Goal: Task Accomplishment & Management: Complete application form

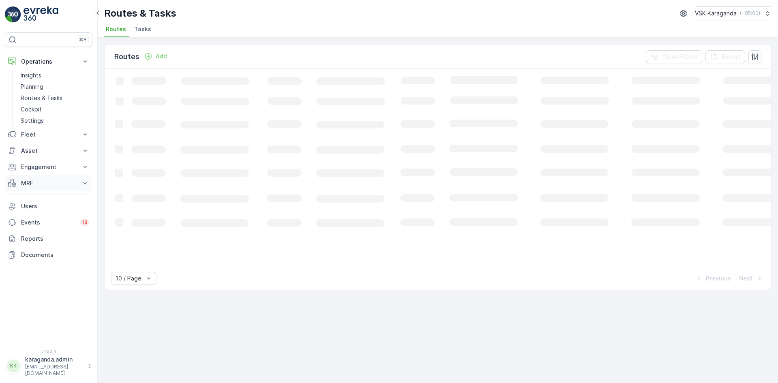
click at [34, 184] on p "MRF" at bounding box center [48, 183] width 55 height 8
click at [51, 197] on p "Входящий & Исходящий" at bounding box center [55, 197] width 68 height 8
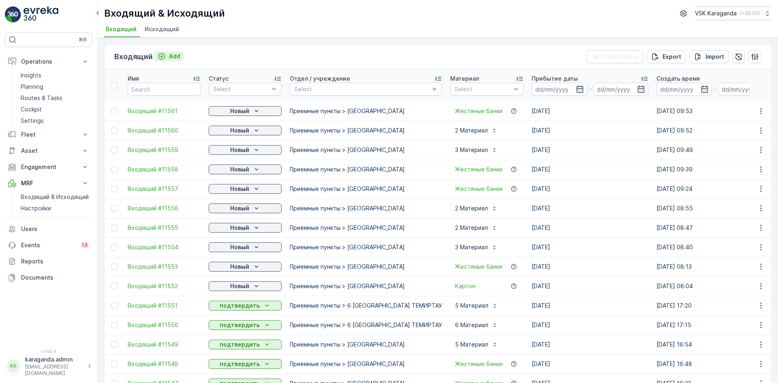
click at [174, 53] on p "Add" at bounding box center [174, 56] width 11 height 8
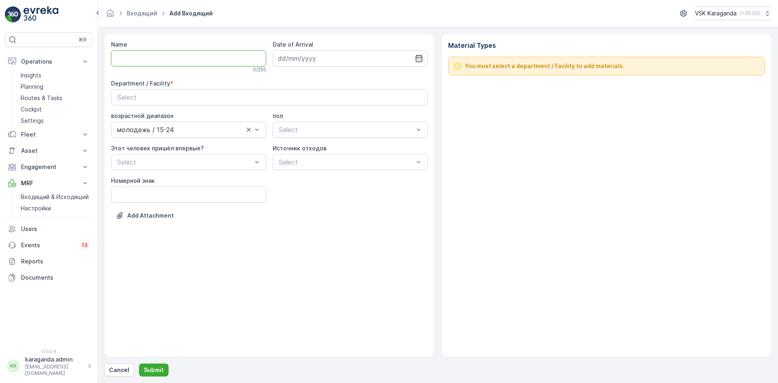
click at [180, 55] on input "Name" at bounding box center [188, 58] width 155 height 16
type input "от [DATE]"
click at [421, 58] on icon "button" at bounding box center [419, 58] width 7 height 7
click at [373, 143] on div "20" at bounding box center [374, 142] width 13 height 13
type input "[DATE]"
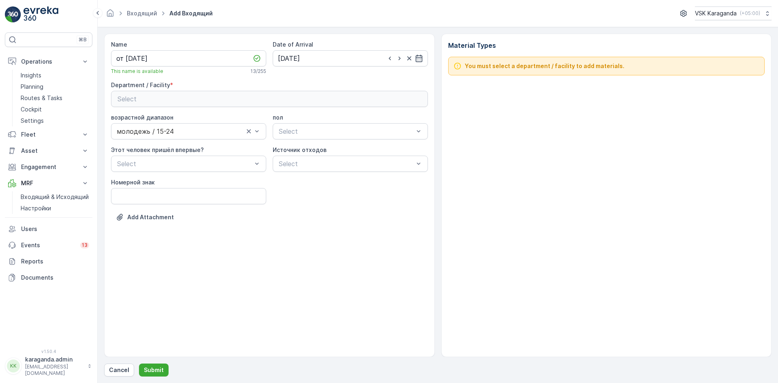
click at [270, 99] on div "Select" at bounding box center [270, 99] width 304 height 10
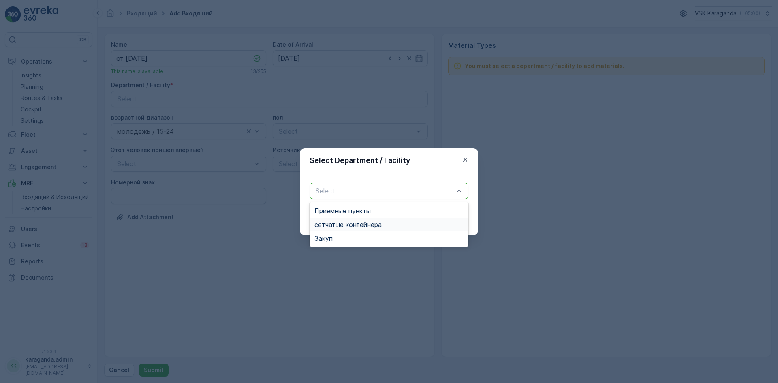
drag, startPoint x: 345, startPoint y: 222, endPoint x: 349, endPoint y: 223, distance: 4.5
click at [345, 222] on span "сетчатыe контейнера" at bounding box center [348, 224] width 67 height 7
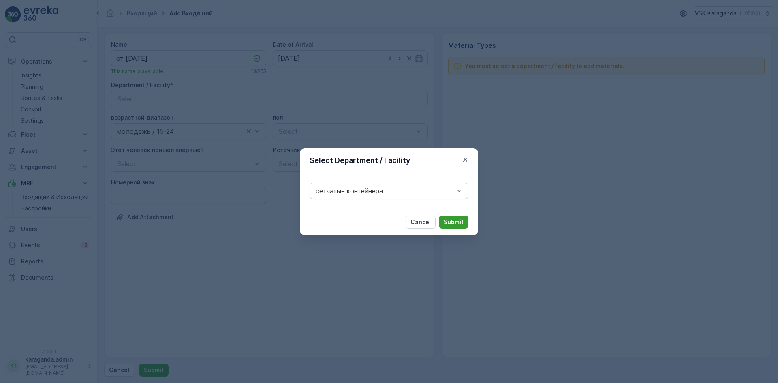
click at [466, 222] on button "Submit" at bounding box center [454, 222] width 30 height 13
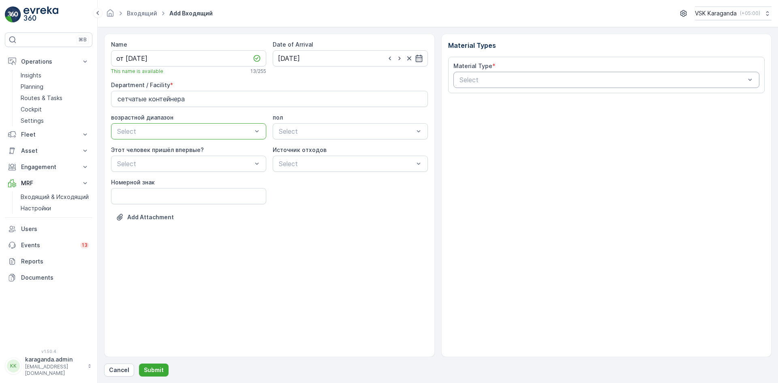
click at [470, 73] on div "Select" at bounding box center [607, 80] width 306 height 16
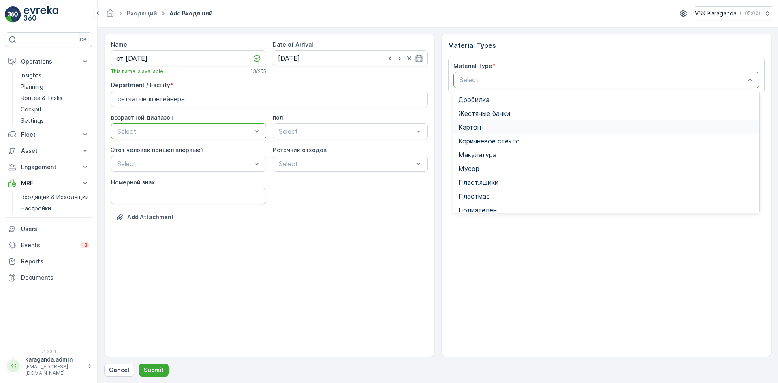
click at [468, 129] on span "Картон" at bounding box center [470, 127] width 23 height 7
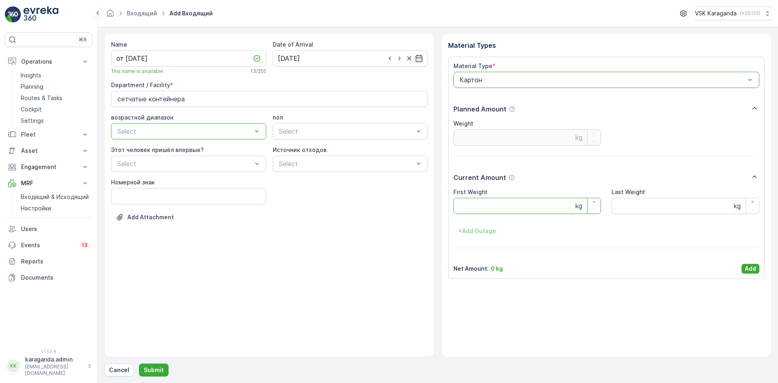
click at [476, 200] on Weight "First Weight" at bounding box center [528, 206] width 148 height 16
type Weight "2882"
click at [755, 270] on p "Add" at bounding box center [750, 269] width 11 height 8
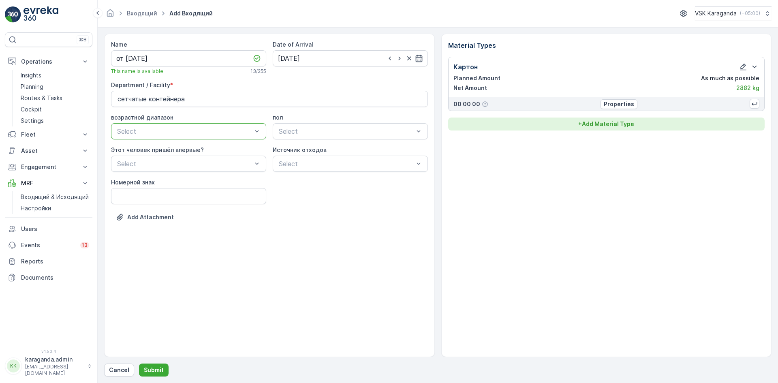
click at [602, 128] on button "+ Add Material Type" at bounding box center [606, 124] width 317 height 13
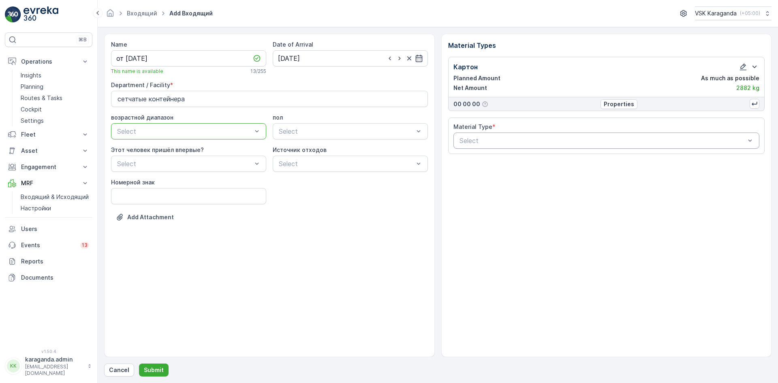
click at [565, 146] on div "Select" at bounding box center [607, 141] width 306 height 16
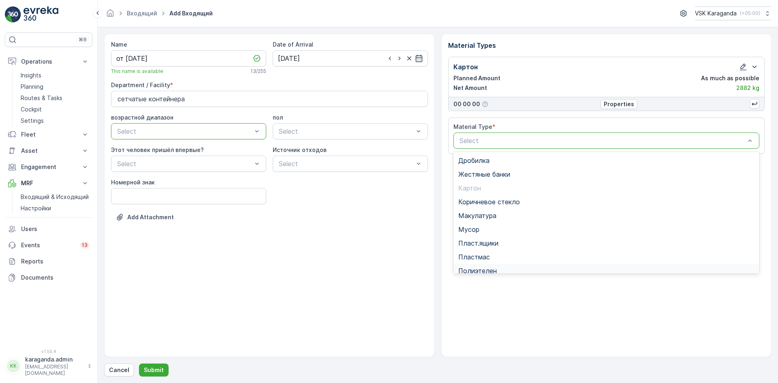
click at [490, 265] on div "Полиэтелен" at bounding box center [607, 271] width 306 height 14
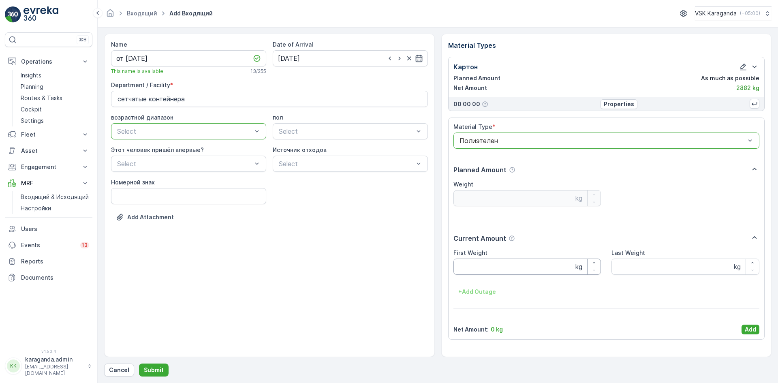
click at [481, 264] on Weight "First Weight" at bounding box center [528, 267] width 148 height 16
type Weight "300"
click at [743, 327] on button "Add" at bounding box center [751, 330] width 18 height 10
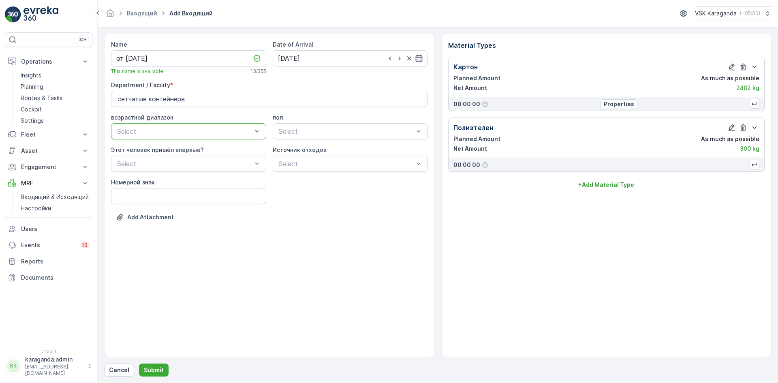
click at [612, 176] on div "Картон Planned Amount As much as possible Net Amount 2882 kg 00 00 00 Propertie…" at bounding box center [606, 124] width 317 height 135
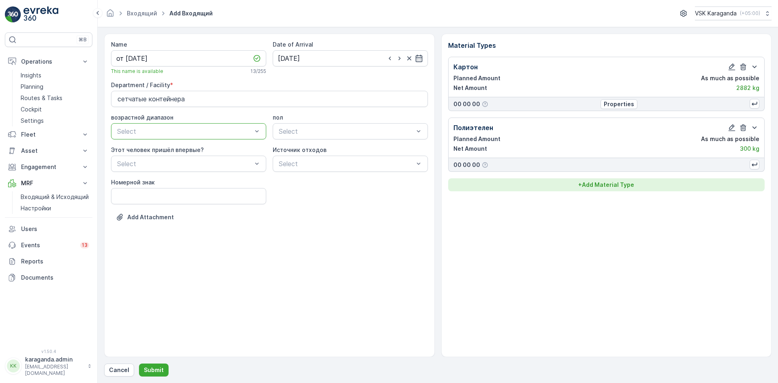
click at [610, 182] on p "+ Add Material Type" at bounding box center [607, 185] width 56 height 8
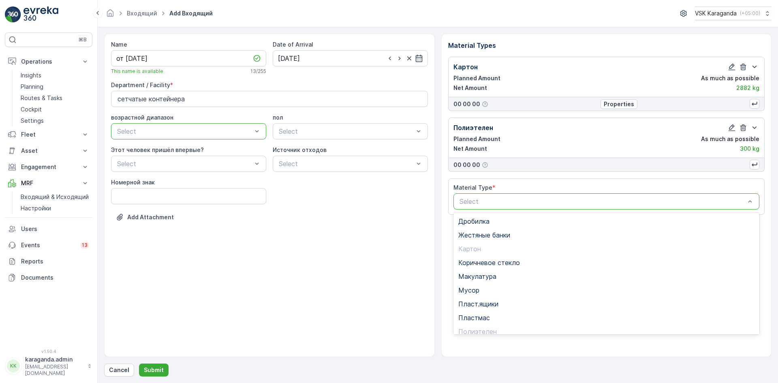
scroll to position [47, 0]
click at [491, 301] on span "Пэт бутылки" at bounding box center [479, 298] width 40 height 7
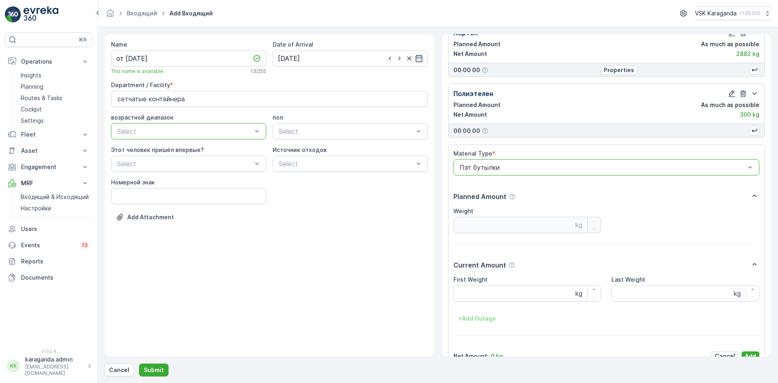
scroll to position [50, 0]
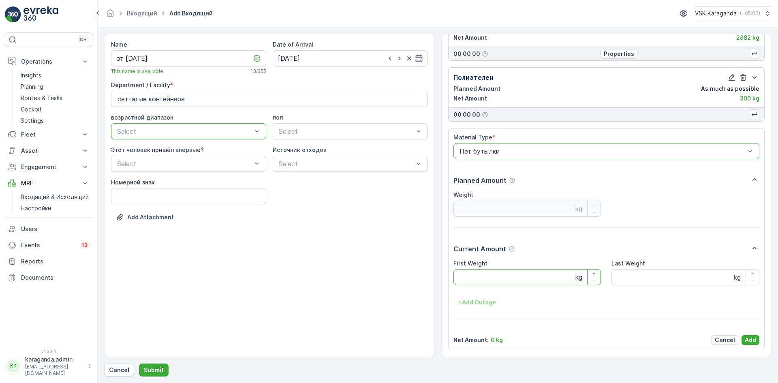
click at [492, 270] on Weight "First Weight" at bounding box center [528, 277] width 148 height 16
type Weight "403"
click at [748, 339] on p "Add" at bounding box center [750, 340] width 11 height 8
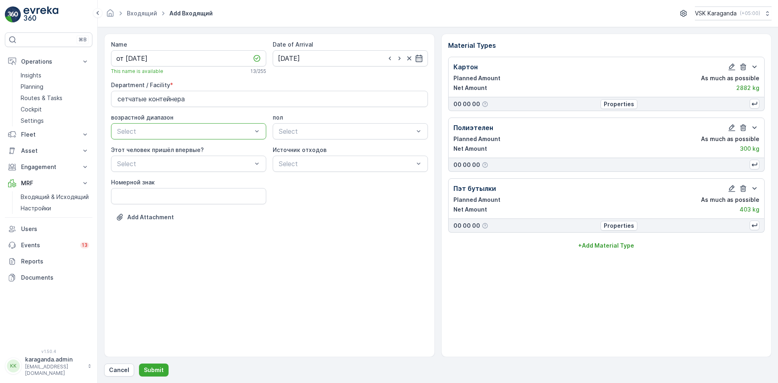
scroll to position [0, 0]
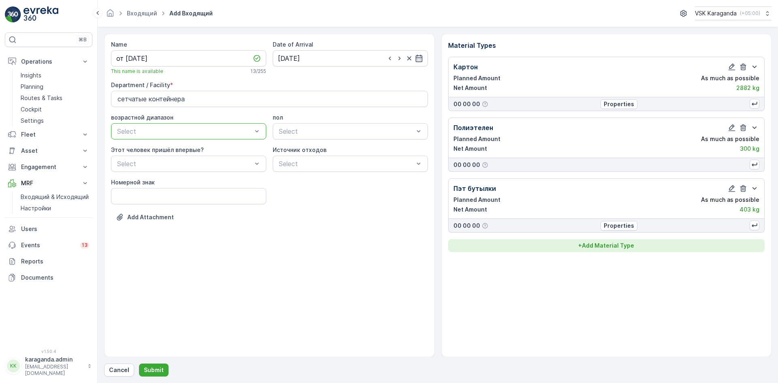
click at [608, 245] on p "+ Add Material Type" at bounding box center [607, 246] width 56 height 8
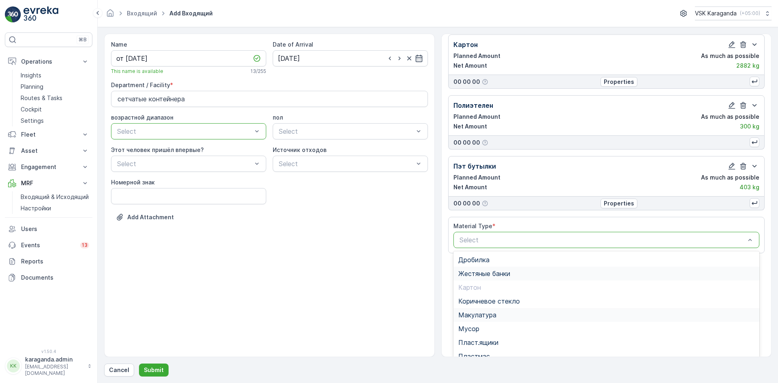
scroll to position [23, 0]
click at [481, 341] on span "Пласт.ящики" at bounding box center [479, 341] width 40 height 7
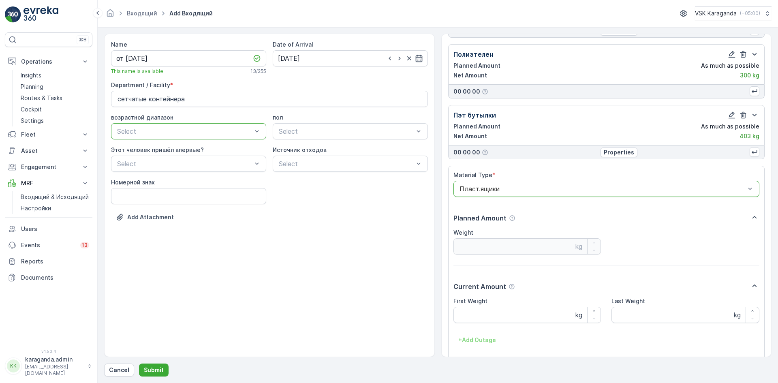
scroll to position [111, 0]
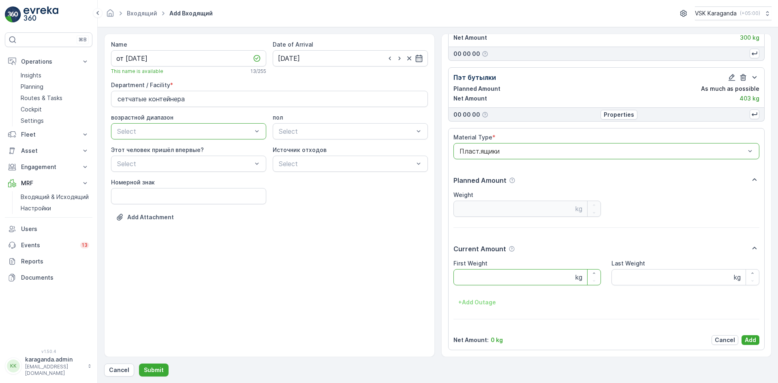
click at [472, 273] on Weight "First Weight" at bounding box center [528, 277] width 148 height 16
type Weight "70"
click at [750, 339] on p "Add" at bounding box center [750, 340] width 11 height 8
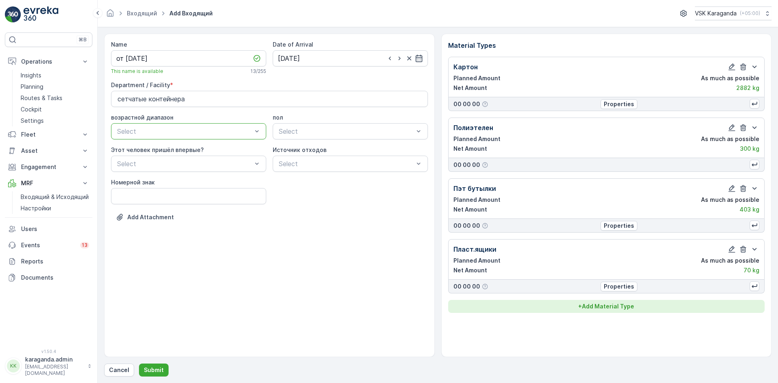
scroll to position [0, 0]
click at [590, 301] on button "+ Add Material Type" at bounding box center [606, 306] width 317 height 13
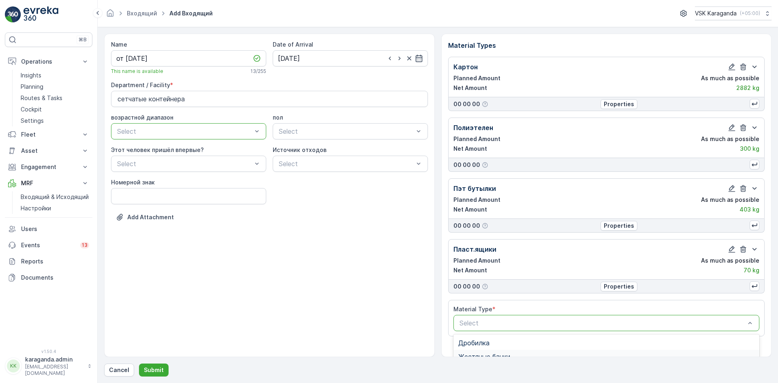
click at [484, 354] on span "Жестяные банки" at bounding box center [485, 356] width 52 height 7
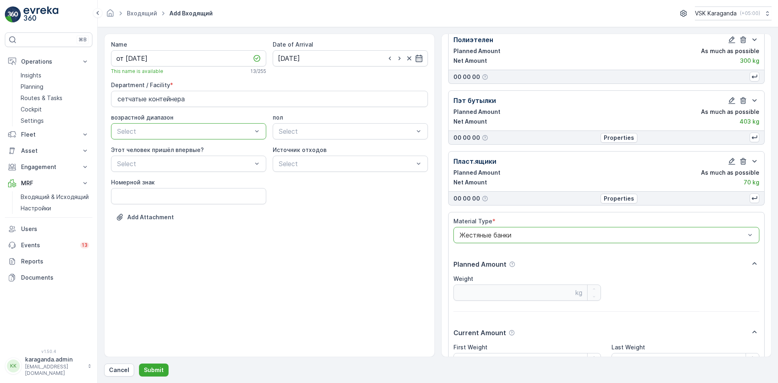
scroll to position [122, 0]
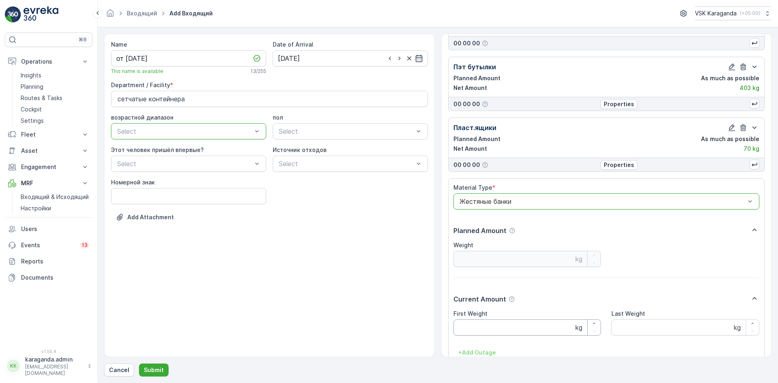
click at [478, 324] on Weight "First Weight" at bounding box center [528, 327] width 148 height 16
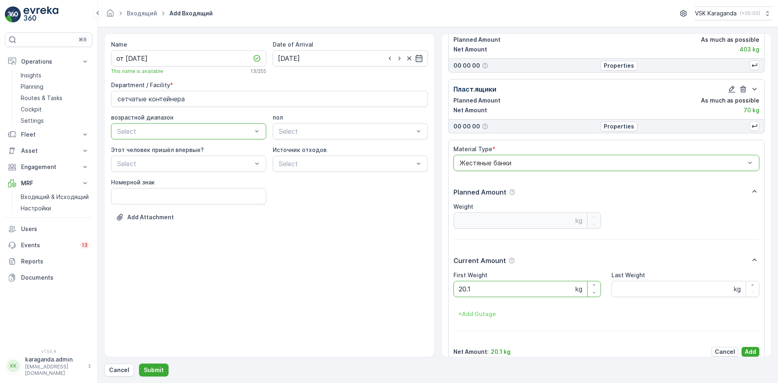
scroll to position [172, 0]
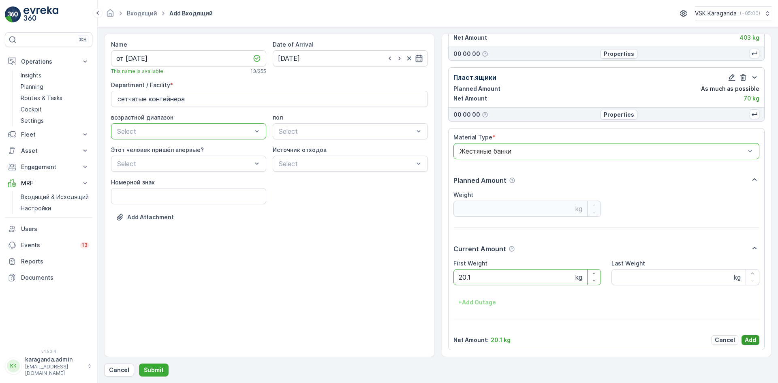
type Weight "20.1"
click at [747, 343] on p "Add" at bounding box center [750, 340] width 11 height 8
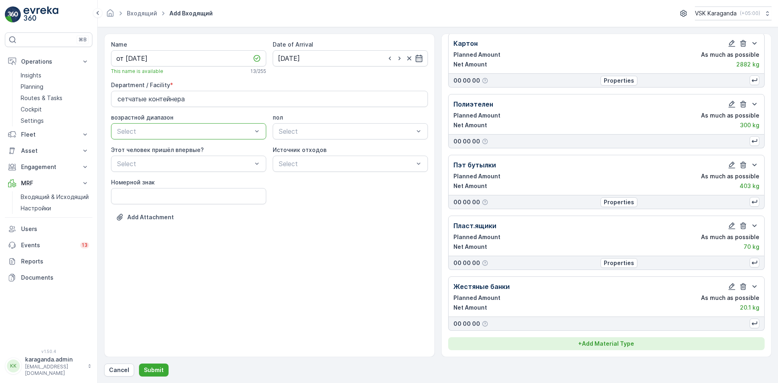
click at [622, 341] on p "+ Add Material Type" at bounding box center [607, 344] width 56 height 8
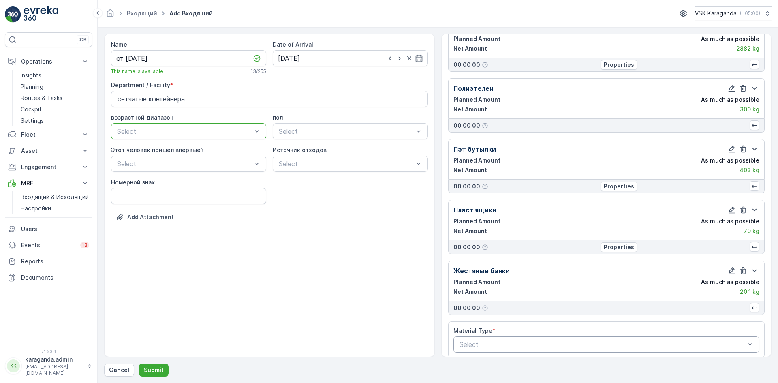
scroll to position [47, 0]
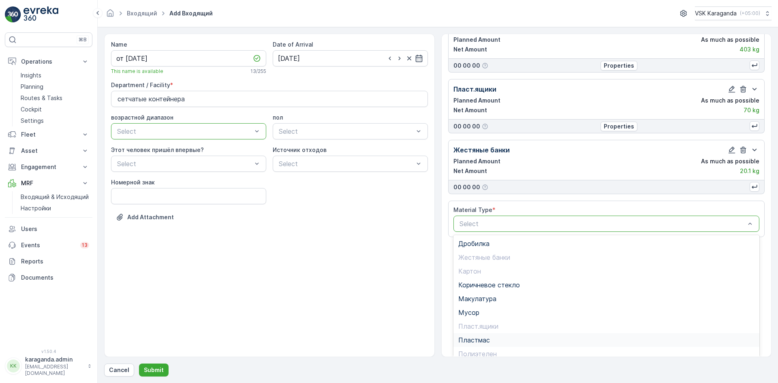
click at [486, 337] on span "Пластмас" at bounding box center [475, 339] width 32 height 7
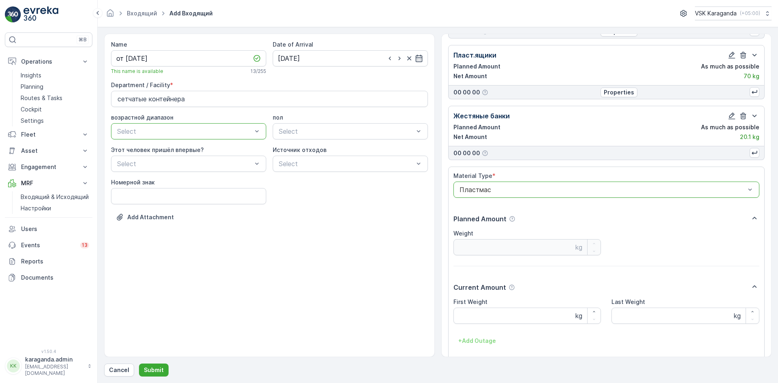
scroll to position [201, 0]
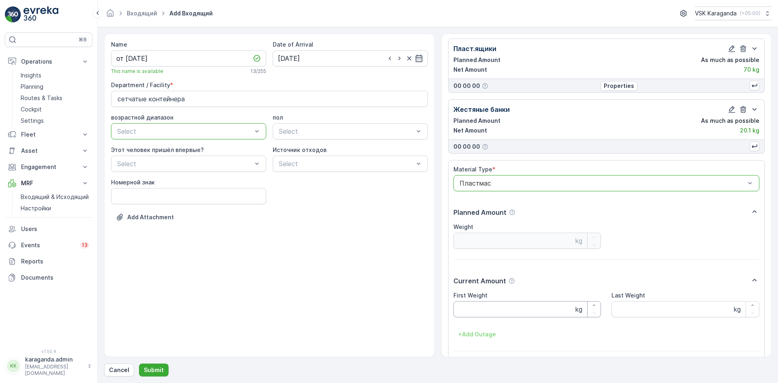
click at [476, 308] on Weight "First Weight" at bounding box center [528, 309] width 148 height 16
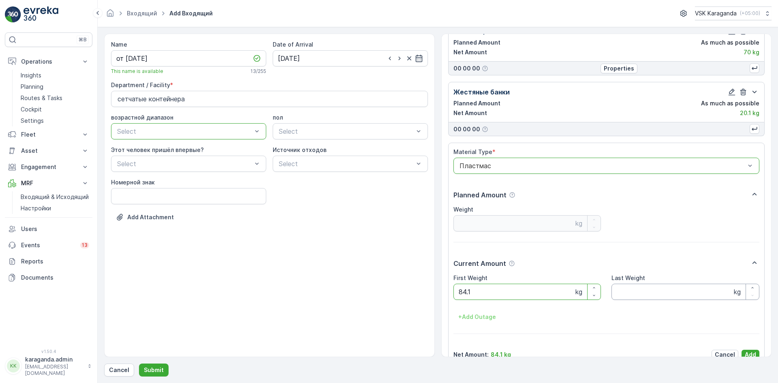
scroll to position [233, 0]
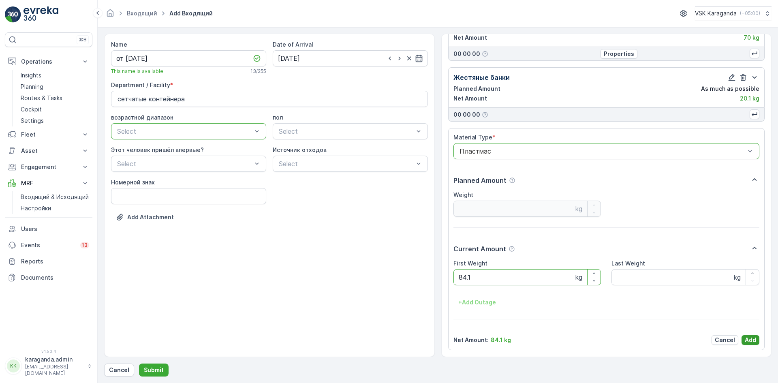
type Weight "84.1"
click at [746, 340] on p "Add" at bounding box center [750, 340] width 11 height 8
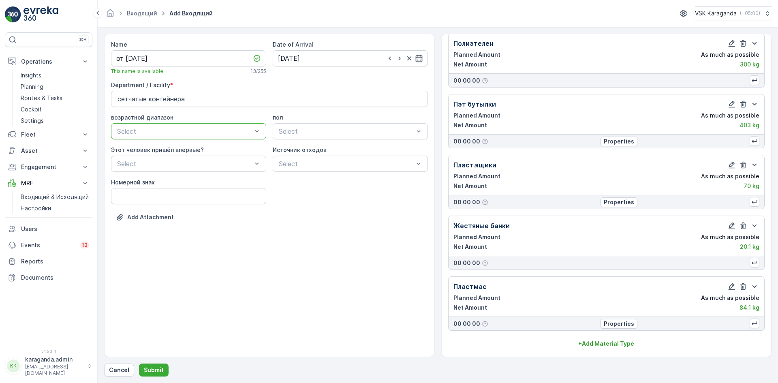
scroll to position [84, 0]
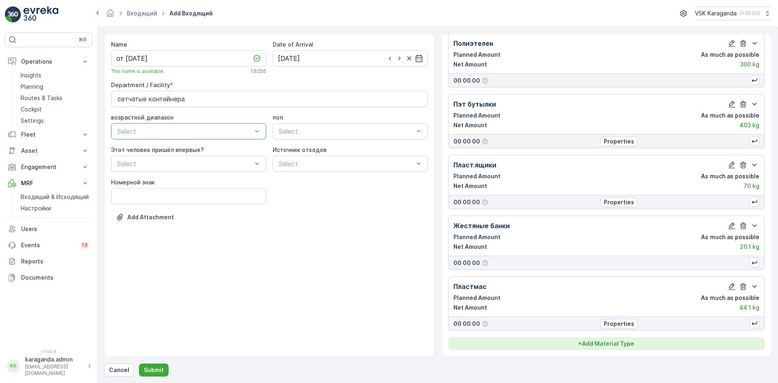
click at [620, 346] on p "+ Add Material Type" at bounding box center [607, 344] width 56 height 8
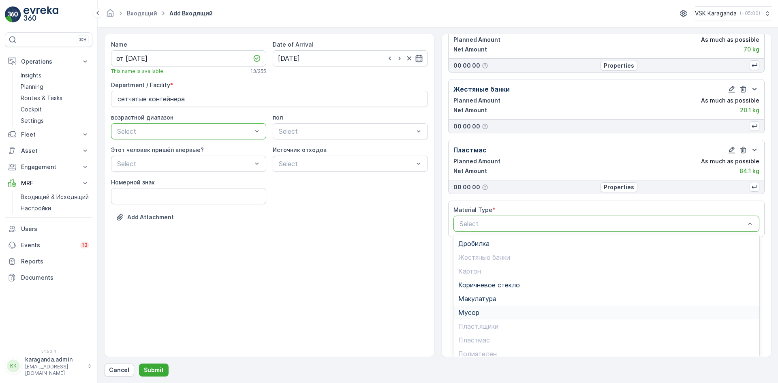
click at [481, 316] on div "Мусор" at bounding box center [607, 312] width 297 height 7
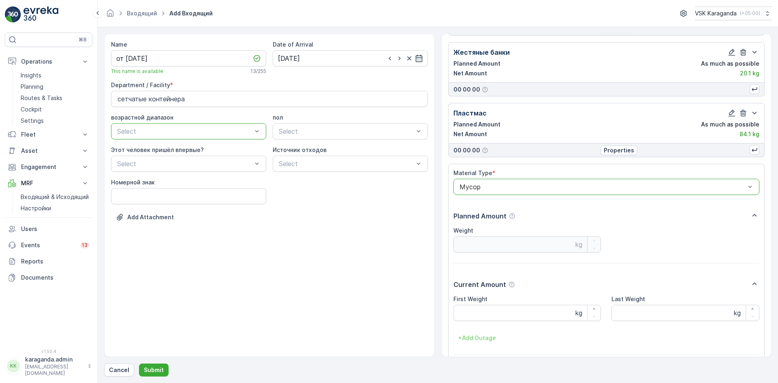
scroll to position [294, 0]
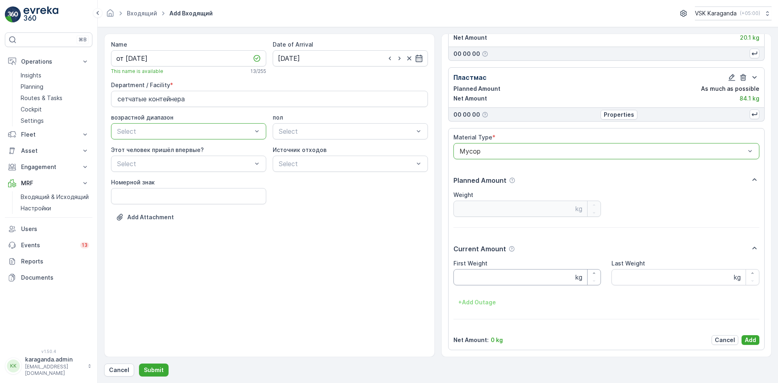
click at [475, 278] on Weight "First Weight" at bounding box center [528, 277] width 148 height 16
type Weight "2466"
click at [749, 339] on p "Add" at bounding box center [750, 340] width 11 height 8
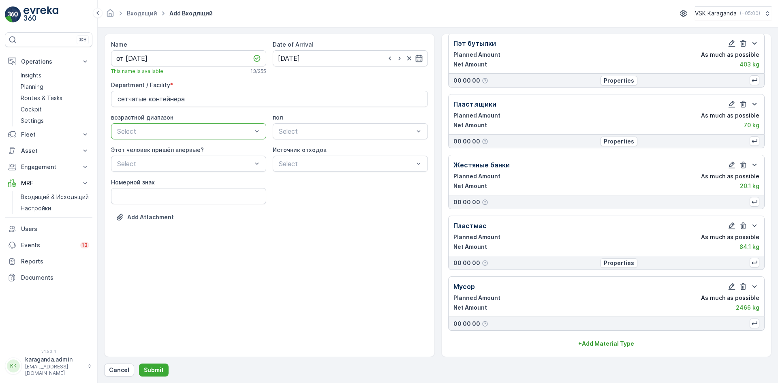
scroll to position [145, 0]
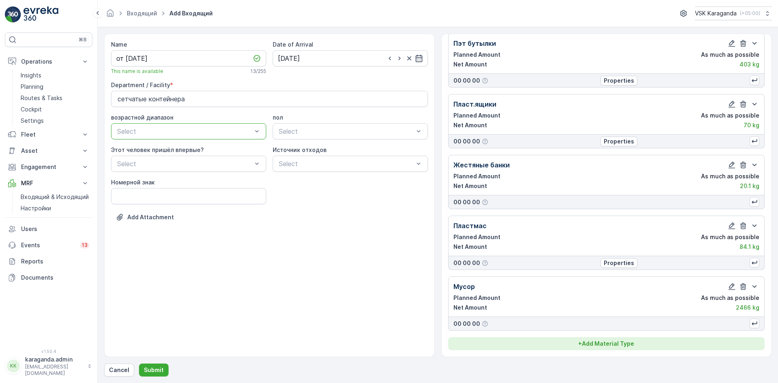
click at [623, 344] on p "+ Add Material Type" at bounding box center [607, 344] width 56 height 8
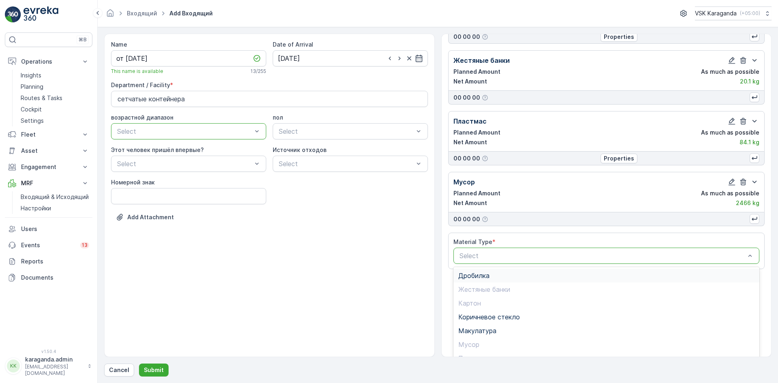
click at [471, 276] on span "Дробилка" at bounding box center [474, 275] width 31 height 7
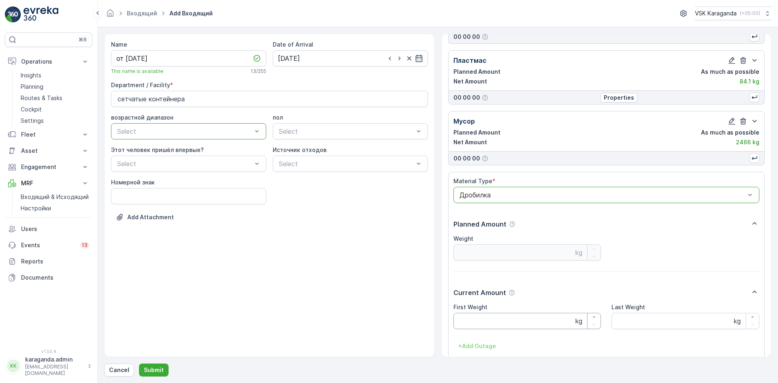
scroll to position [354, 0]
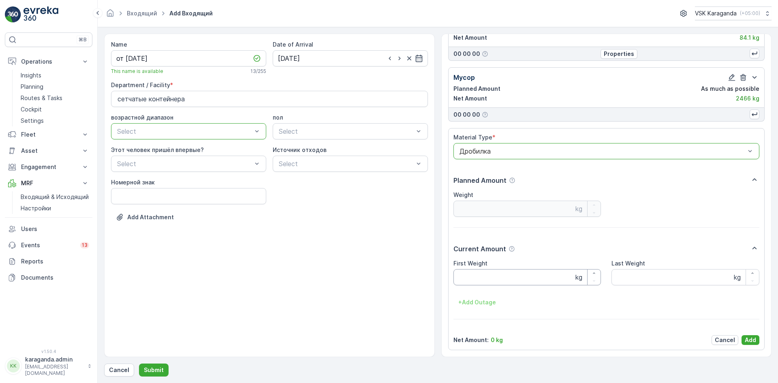
click at [470, 276] on Weight "First Weight" at bounding box center [528, 277] width 148 height 16
type Weight "340"
click at [751, 337] on p "Add" at bounding box center [750, 340] width 11 height 8
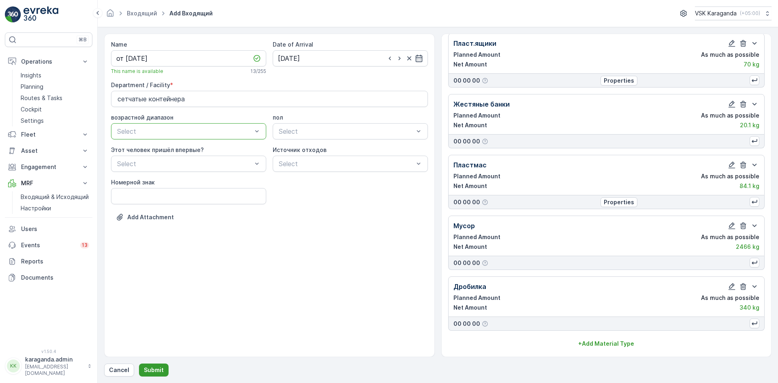
click at [152, 364] on button "Submit" at bounding box center [154, 370] width 30 height 13
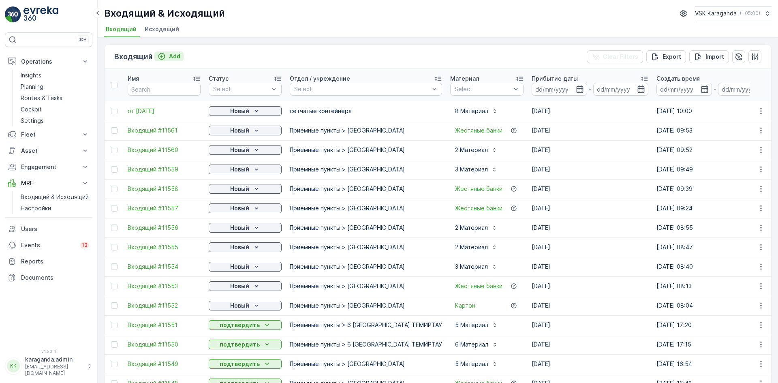
click at [167, 58] on div "Add" at bounding box center [169, 56] width 23 height 8
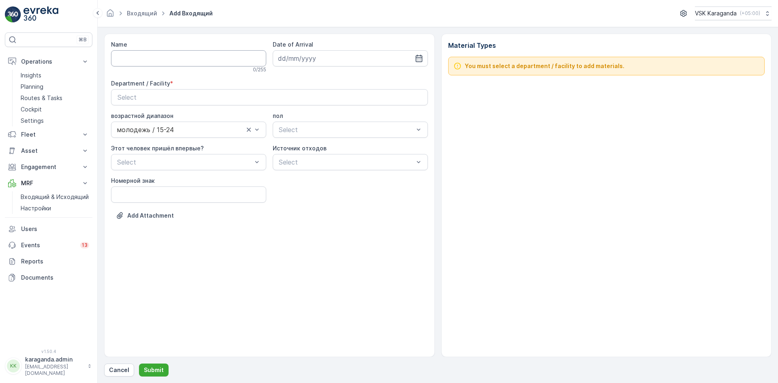
click at [177, 61] on input "Name" at bounding box center [188, 58] width 155 height 16
type input "от [DATE]"
click at [416, 61] on icon "button" at bounding box center [419, 58] width 7 height 7
click at [370, 141] on div "20" at bounding box center [374, 142] width 13 height 13
type input "[DATE]"
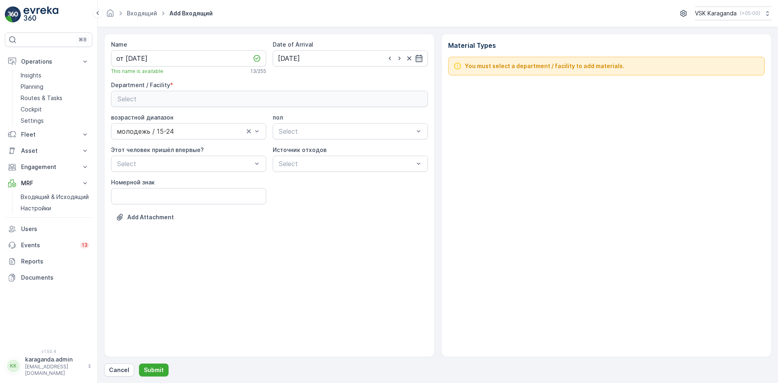
click at [306, 99] on div "Select" at bounding box center [270, 99] width 304 height 10
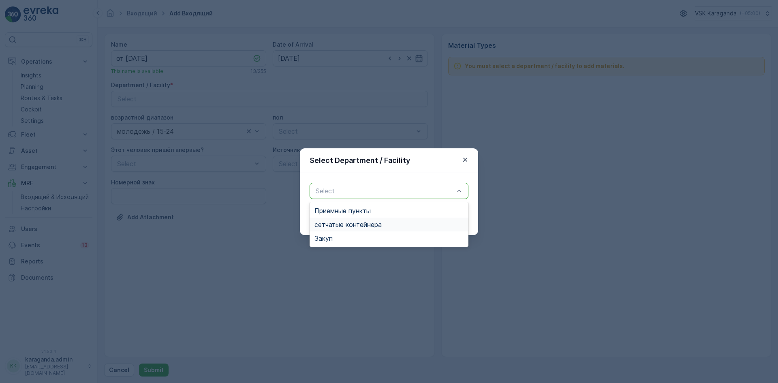
drag, startPoint x: 330, startPoint y: 227, endPoint x: 354, endPoint y: 224, distance: 24.9
click at [330, 227] on span "сетчатыe контейнера" at bounding box center [348, 224] width 67 height 7
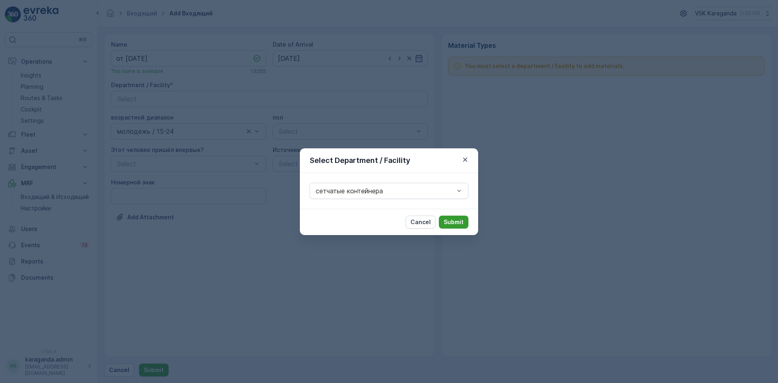
click at [460, 223] on p "Submit" at bounding box center [454, 222] width 20 height 8
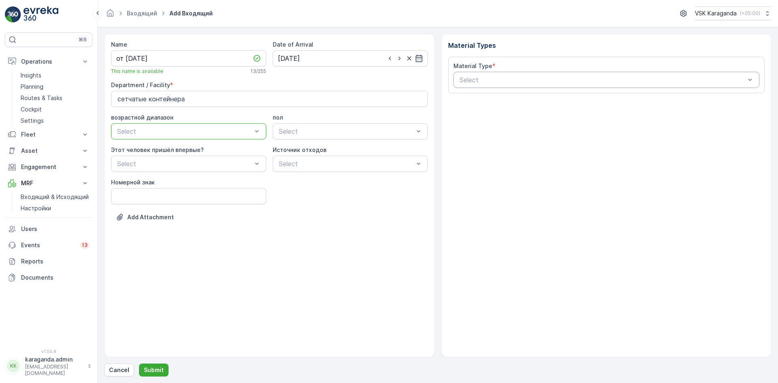
click at [518, 86] on div "Select" at bounding box center [607, 80] width 306 height 16
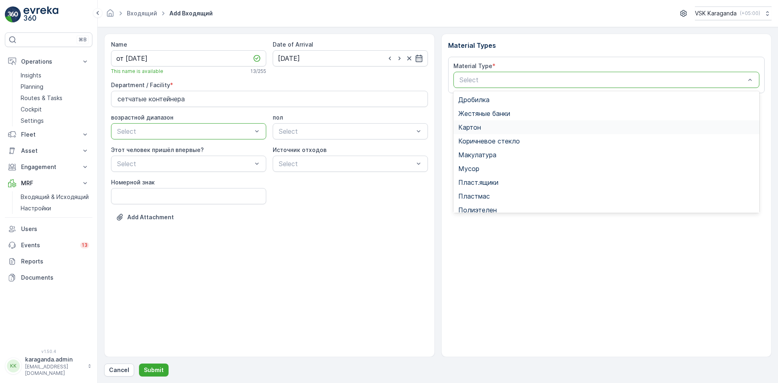
click at [491, 127] on div "Картон" at bounding box center [607, 127] width 297 height 7
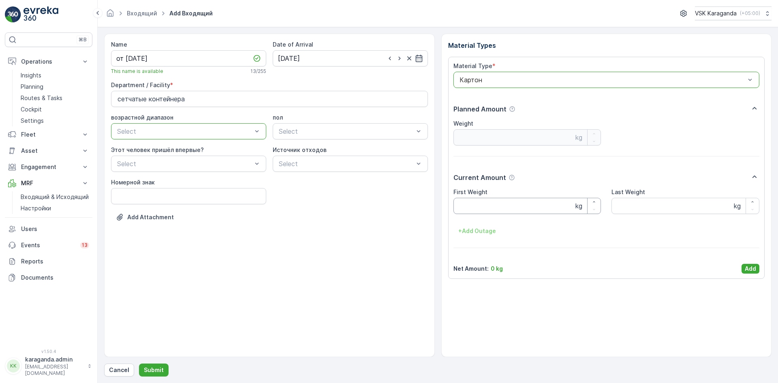
click at [495, 203] on Weight "First Weight" at bounding box center [528, 206] width 148 height 16
type Weight "2442"
click at [751, 266] on p "Add" at bounding box center [750, 269] width 11 height 8
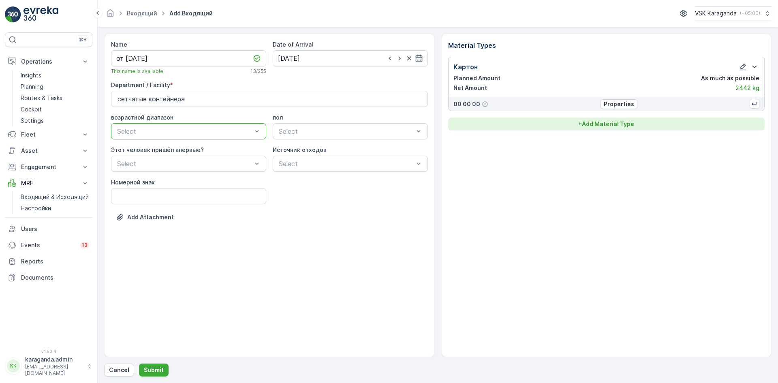
click at [621, 122] on p "+ Add Material Type" at bounding box center [607, 124] width 56 height 8
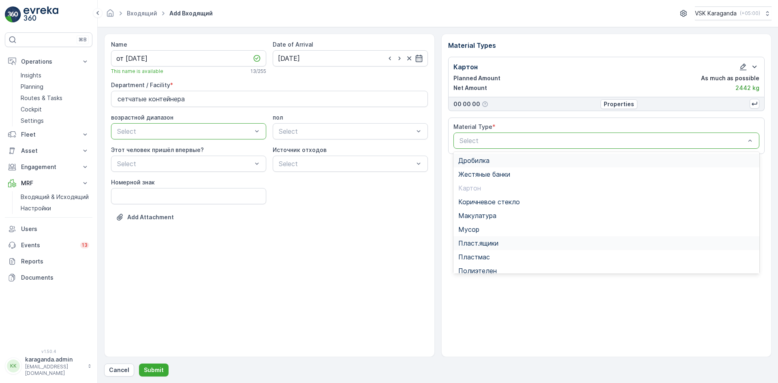
scroll to position [47, 0]
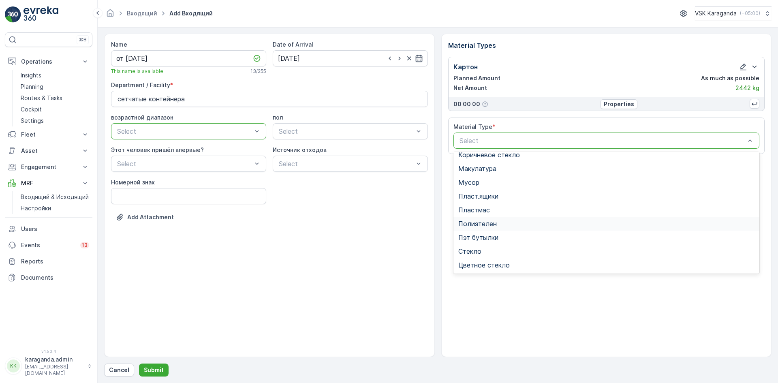
click at [489, 223] on span "Полиэтелен" at bounding box center [478, 223] width 39 height 7
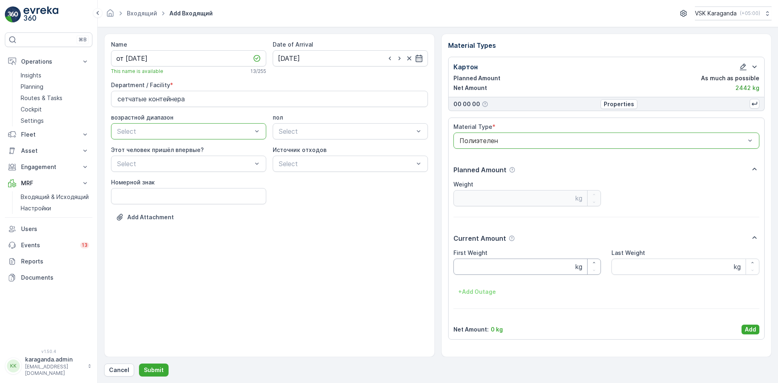
click at [477, 262] on Weight "First Weight" at bounding box center [528, 267] width 148 height 16
type Weight "271"
click at [749, 332] on p "Add" at bounding box center [750, 330] width 11 height 8
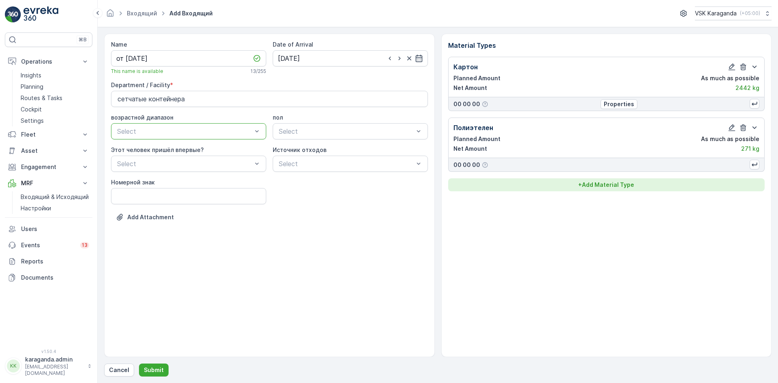
click at [597, 187] on p "+ Add Material Type" at bounding box center [607, 185] width 56 height 8
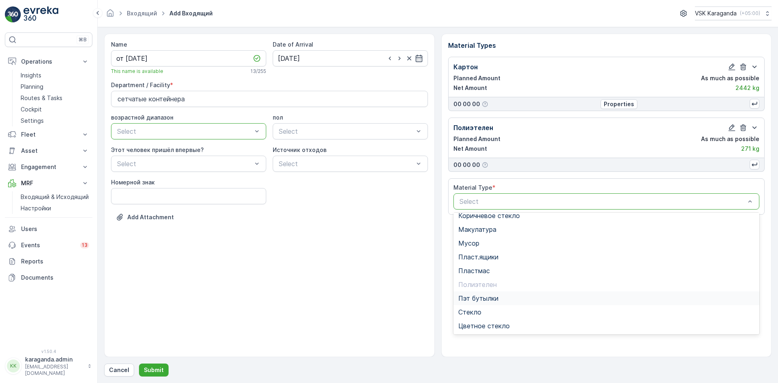
click at [473, 298] on span "Пэт бутылки" at bounding box center [479, 298] width 40 height 7
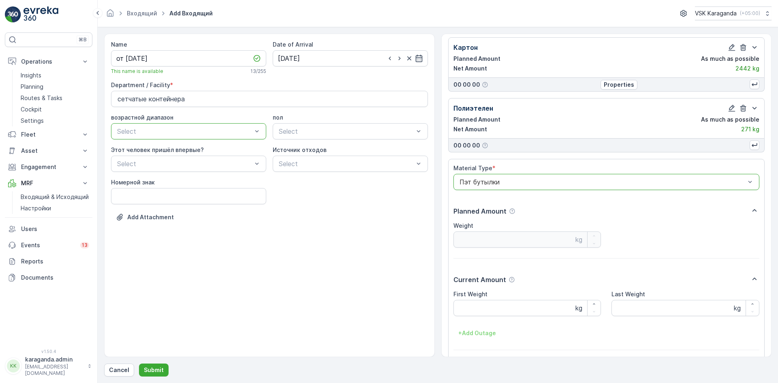
scroll to position [50, 0]
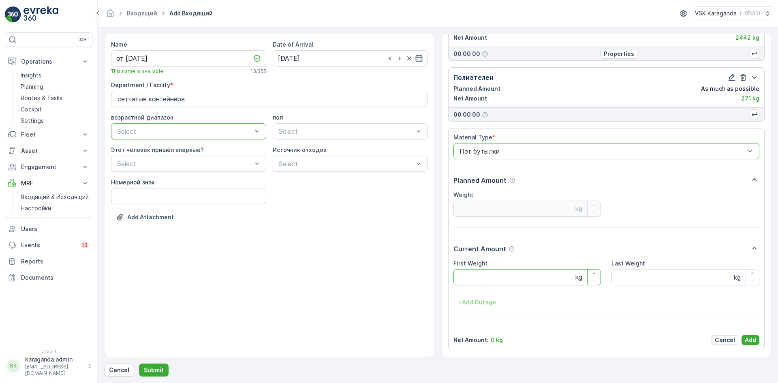
click at [480, 280] on Weight "First Weight" at bounding box center [528, 277] width 148 height 16
type Weight "368"
click at [746, 341] on p "Add" at bounding box center [750, 340] width 11 height 8
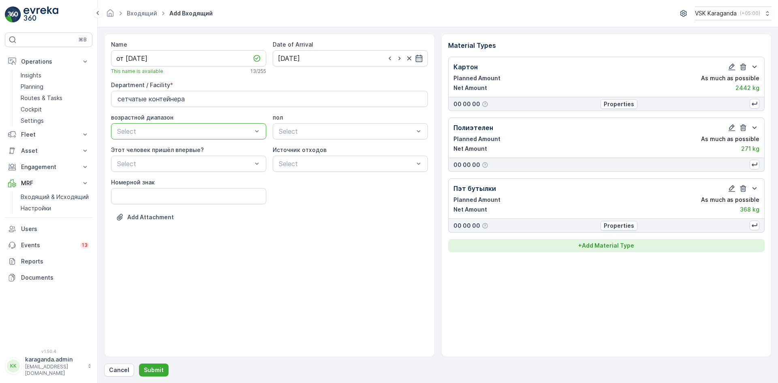
click at [599, 245] on p "+ Add Material Type" at bounding box center [607, 246] width 56 height 8
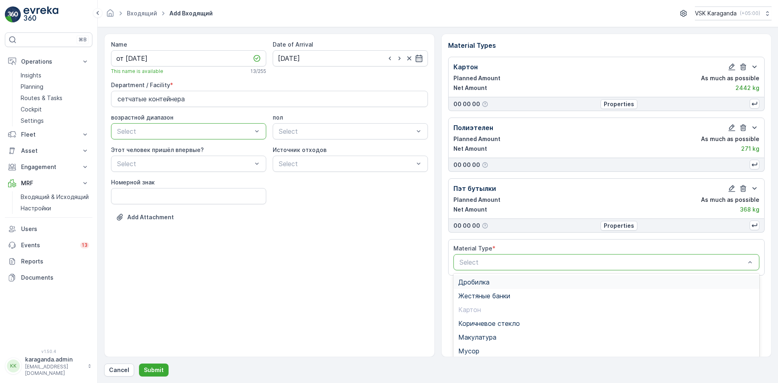
click at [579, 256] on div "Select" at bounding box center [607, 262] width 306 height 16
click at [491, 303] on span "Пласт.ящики" at bounding box center [479, 302] width 40 height 7
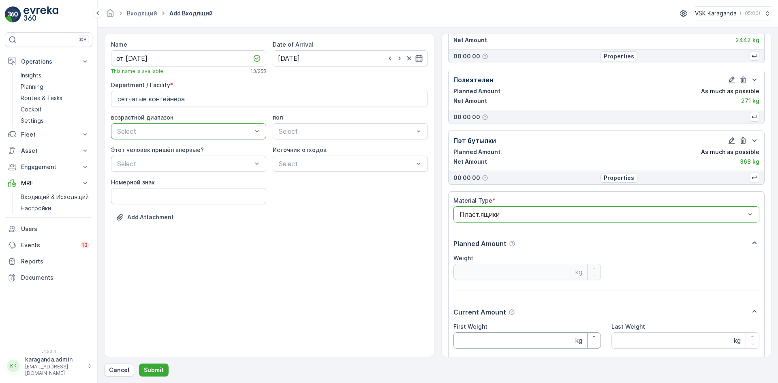
scroll to position [111, 0]
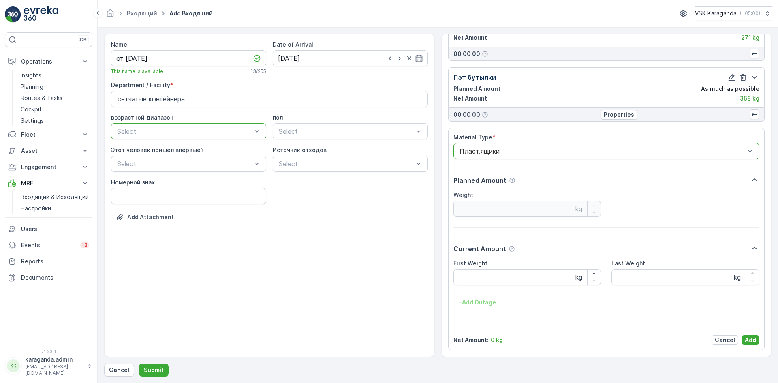
click at [487, 281] on Weight "First Weight" at bounding box center [528, 277] width 148 height 16
type Weight "80"
click at [748, 339] on p "Add" at bounding box center [750, 340] width 11 height 8
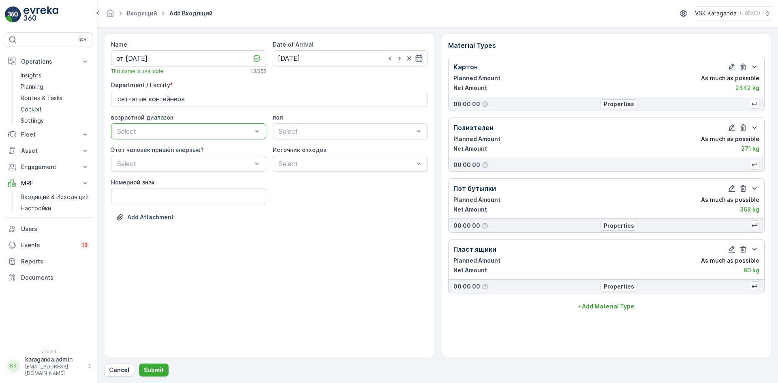
scroll to position [0, 0]
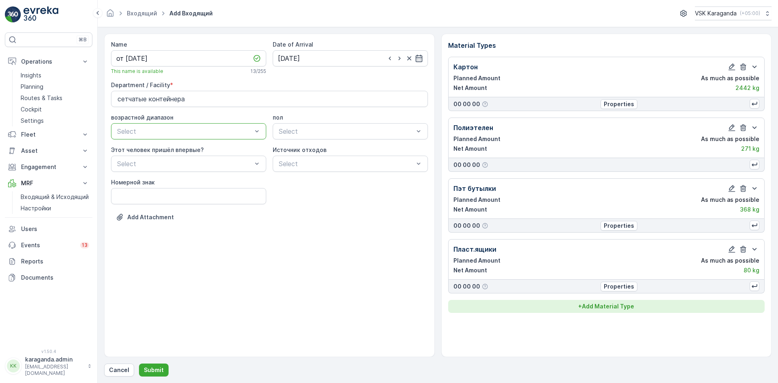
click at [591, 309] on p "+ Add Material Type" at bounding box center [607, 306] width 56 height 8
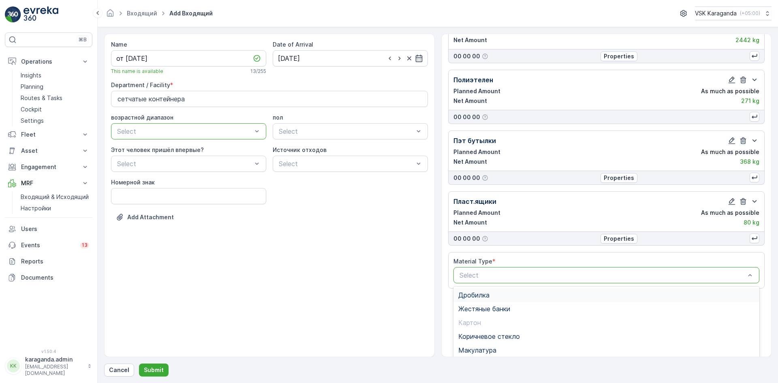
scroll to position [99, 0]
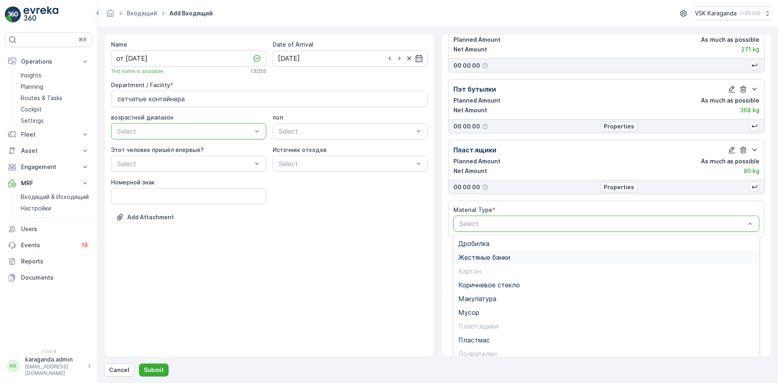
click at [491, 257] on span "Жестяные банки" at bounding box center [485, 257] width 52 height 7
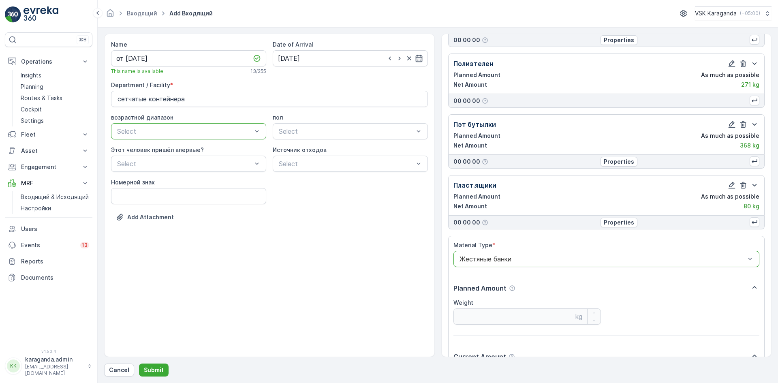
scroll to position [131, 0]
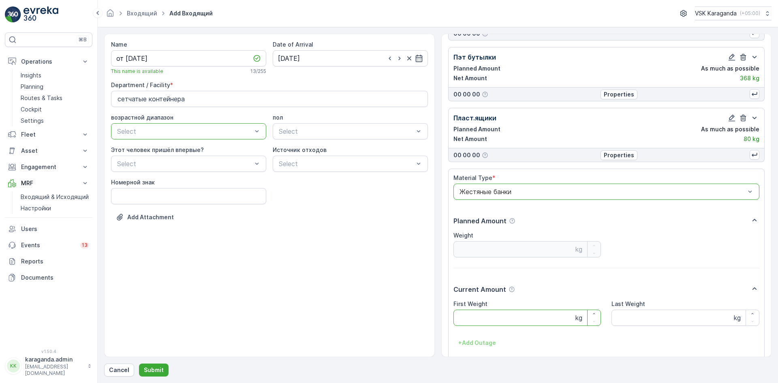
click at [475, 322] on Weight "First Weight" at bounding box center [528, 318] width 148 height 16
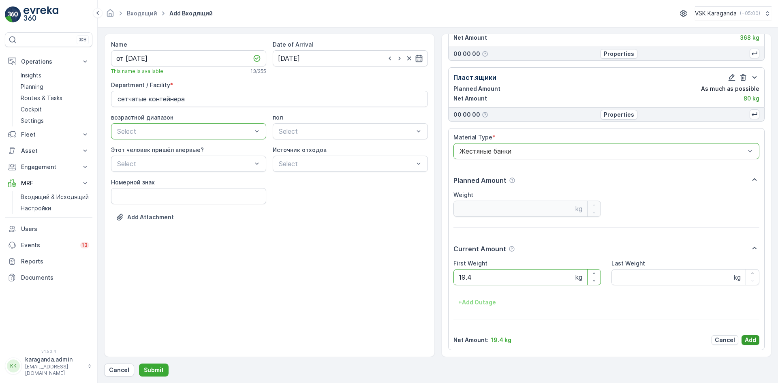
type Weight "19.4"
click at [750, 342] on p "Add" at bounding box center [750, 340] width 11 height 8
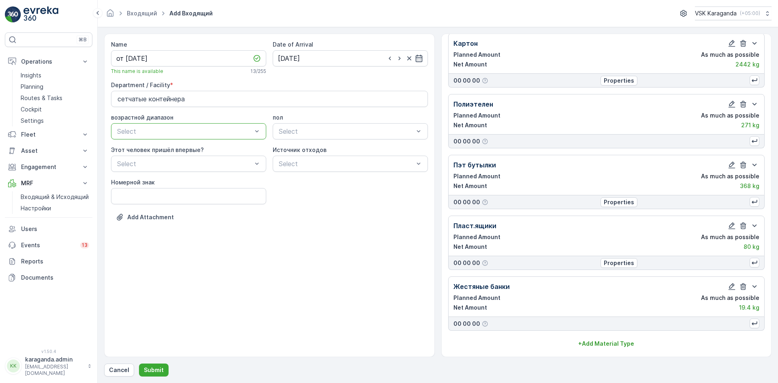
scroll to position [24, 0]
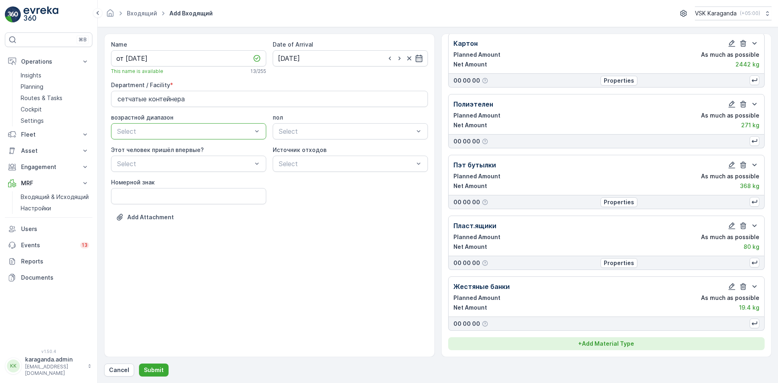
click at [591, 343] on p "+ Add Material Type" at bounding box center [607, 344] width 56 height 8
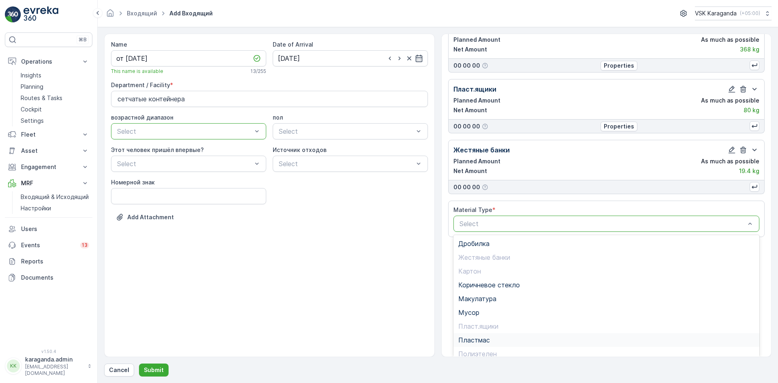
click at [473, 340] on span "Пластмас" at bounding box center [475, 339] width 32 height 7
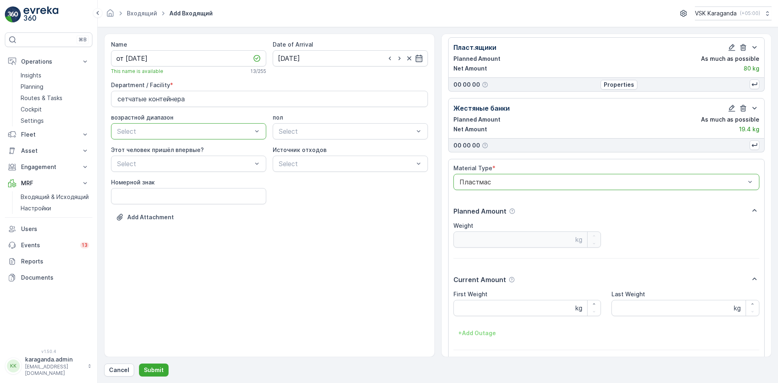
scroll to position [192, 0]
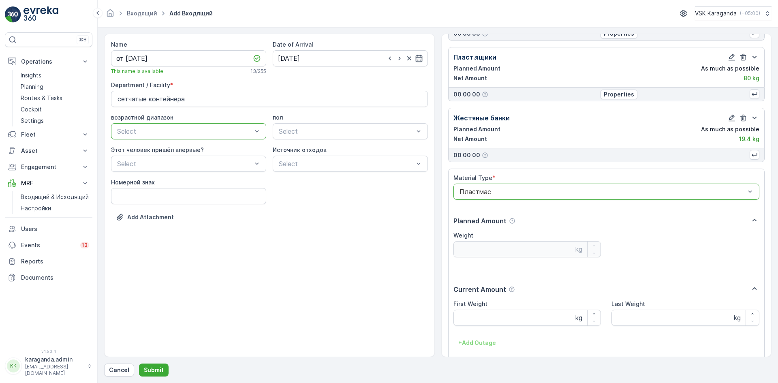
click at [476, 289] on p "Current Amount" at bounding box center [480, 290] width 53 height 10
click at [458, 317] on Weight "First Weight" at bounding box center [528, 318] width 148 height 16
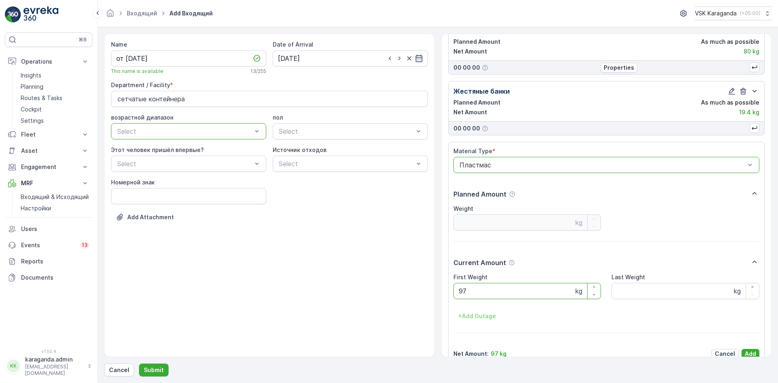
type Weight "97"
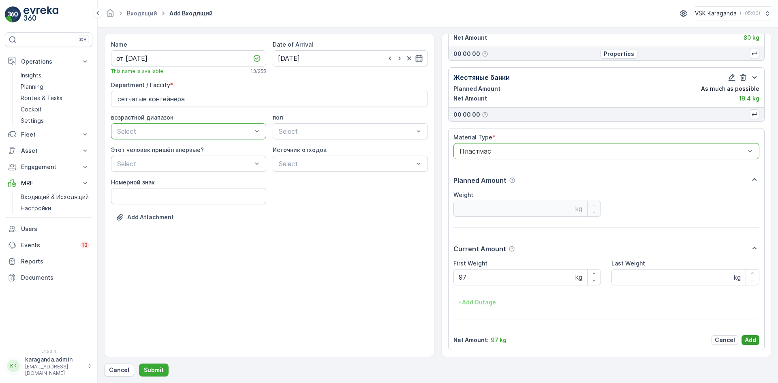
click at [747, 339] on p "Add" at bounding box center [750, 340] width 11 height 8
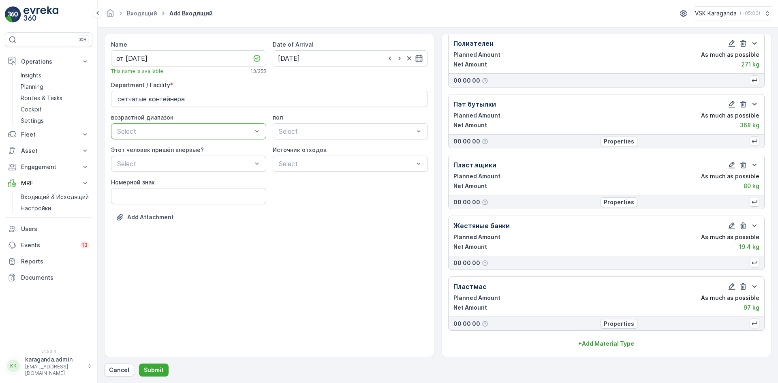
scroll to position [84, 0]
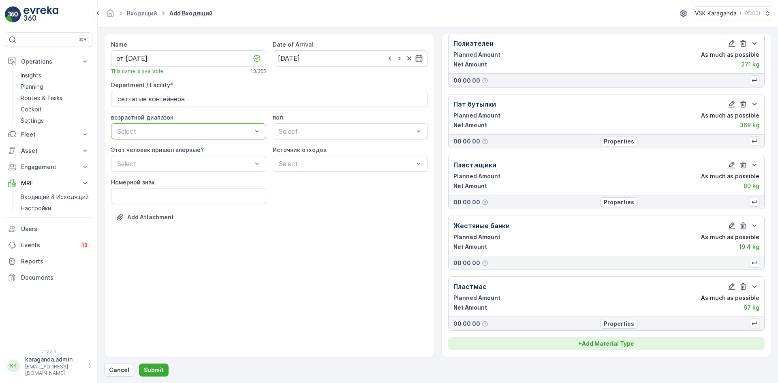
click at [606, 341] on p "+ Add Material Type" at bounding box center [607, 344] width 56 height 8
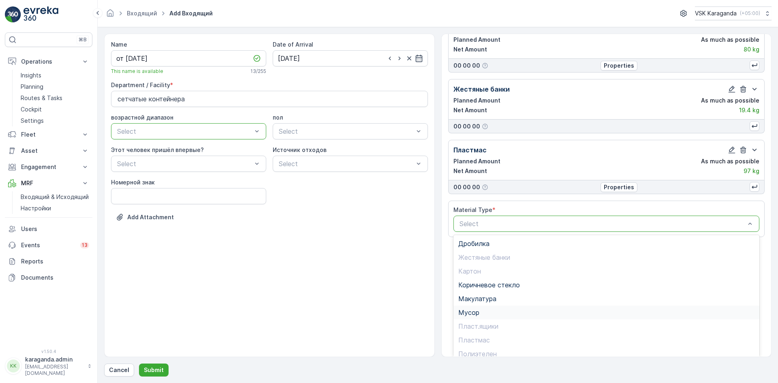
scroll to position [47, 0]
click at [478, 332] on span "Стекло" at bounding box center [470, 334] width 23 height 7
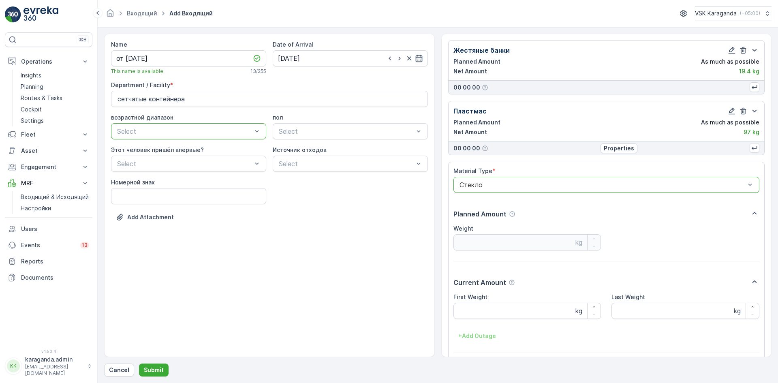
scroll to position [294, 0]
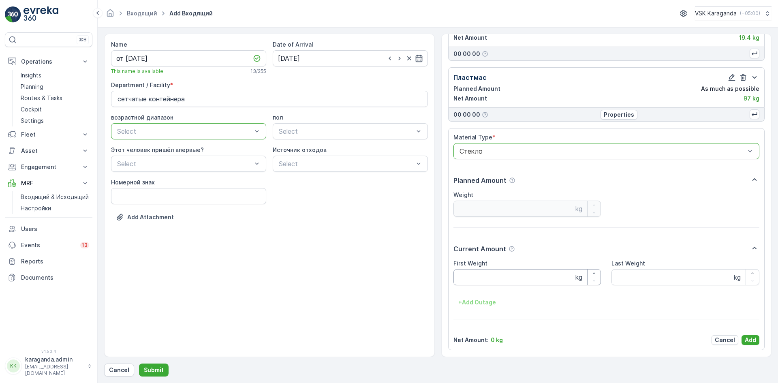
click at [482, 284] on Weight "First Weight" at bounding box center [528, 277] width 148 height 16
type Weight "260"
click at [747, 339] on p "Add" at bounding box center [750, 340] width 11 height 8
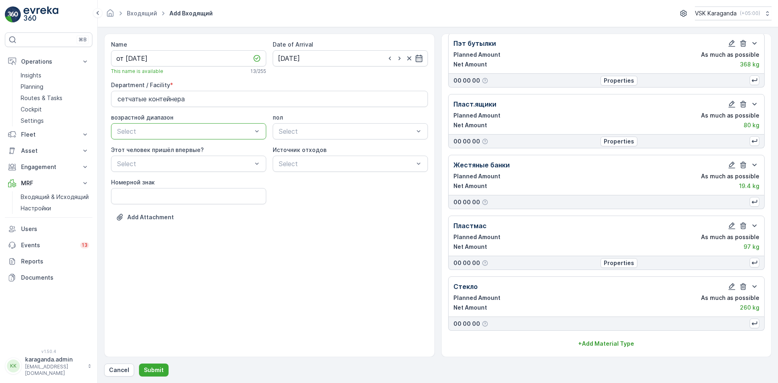
scroll to position [145, 0]
click at [610, 336] on div "Картон Planned Amount As much as possible Net Amount 2442 kg 00 00 00 Propertie…" at bounding box center [606, 131] width 317 height 439
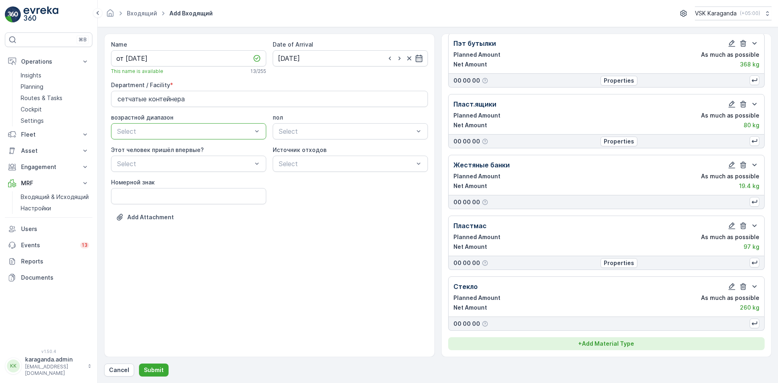
click at [610, 340] on p "+ Add Material Type" at bounding box center [607, 344] width 56 height 8
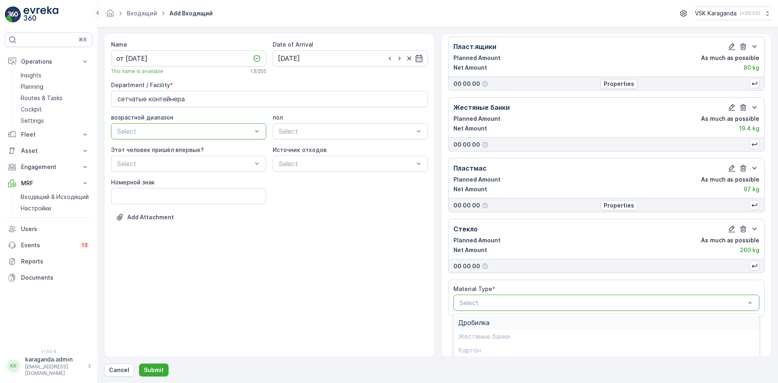
scroll to position [282, 0]
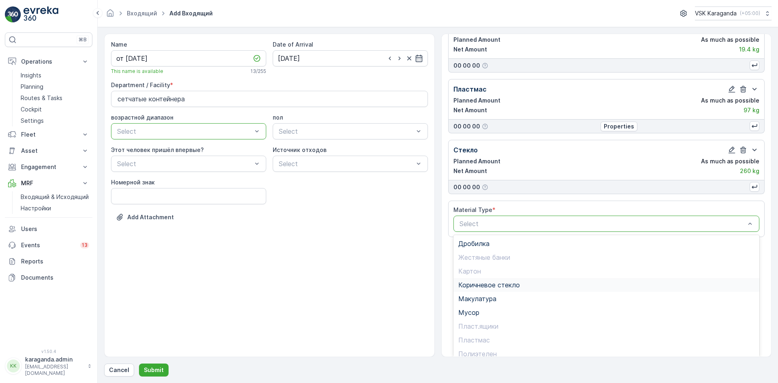
click at [481, 281] on span "Коричневое стекло" at bounding box center [490, 284] width 62 height 7
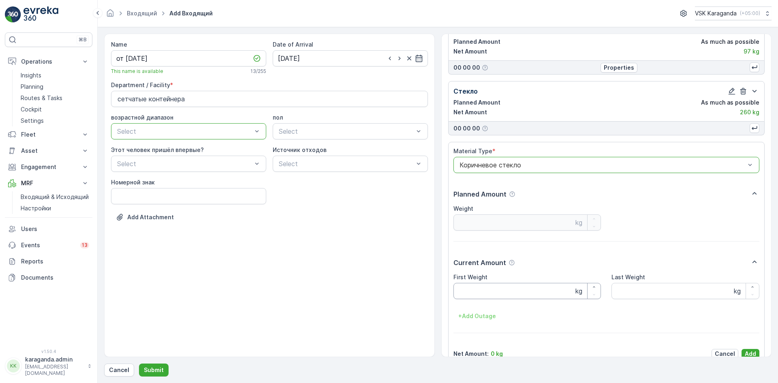
scroll to position [354, 0]
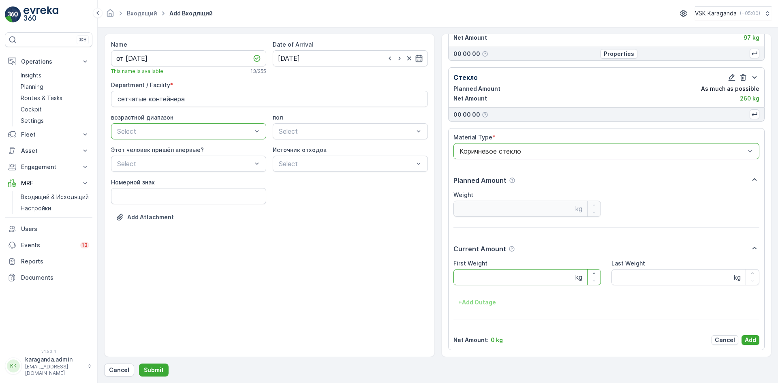
click at [468, 274] on Weight "First Weight" at bounding box center [528, 277] width 148 height 16
type Weight "251"
click at [749, 339] on p "Add" at bounding box center [750, 340] width 11 height 8
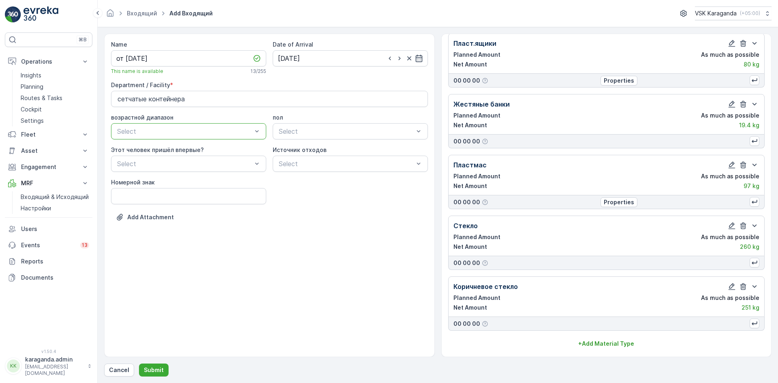
scroll to position [206, 0]
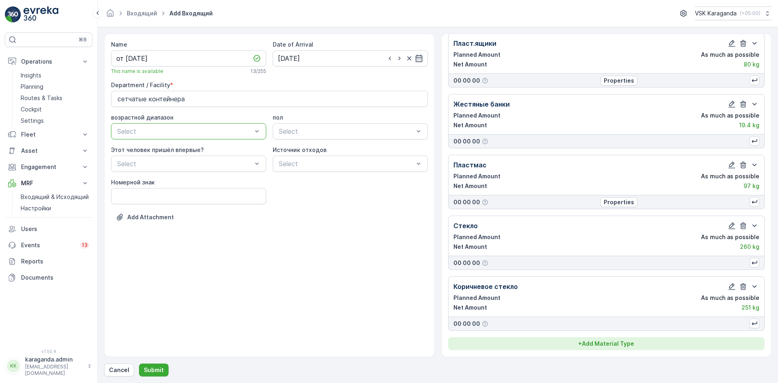
click at [630, 338] on button "+ Add Material Type" at bounding box center [606, 343] width 317 height 13
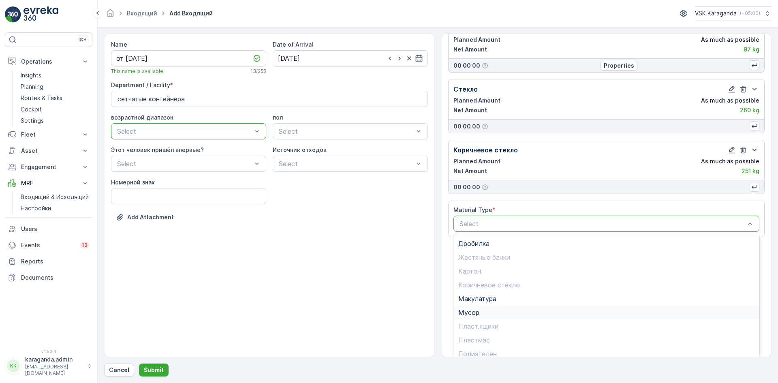
click at [487, 314] on div "Мусор" at bounding box center [607, 312] width 297 height 7
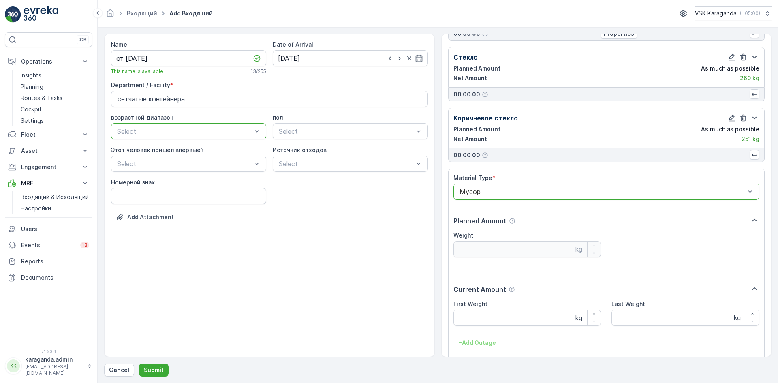
scroll to position [415, 0]
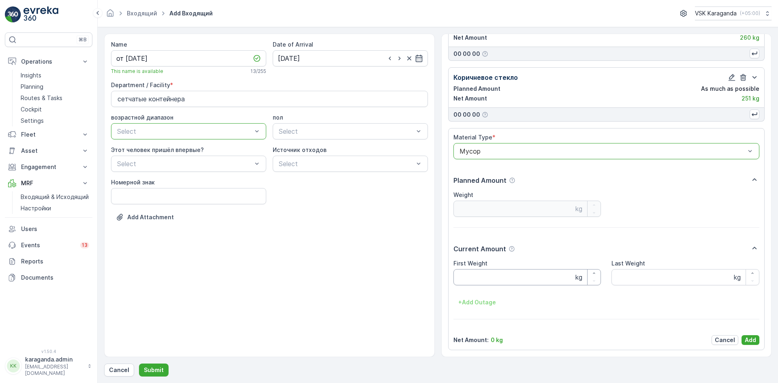
click at [478, 271] on Weight "First Weight" at bounding box center [528, 277] width 148 height 16
type Weight "1751"
click at [751, 339] on p "Add" at bounding box center [750, 340] width 11 height 8
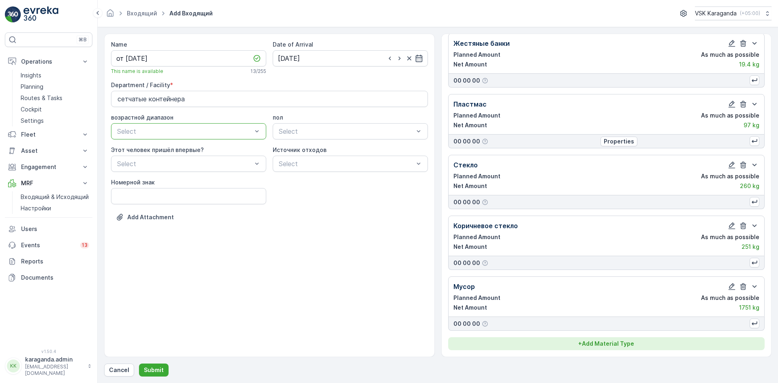
scroll to position [267, 0]
click at [590, 343] on p "+ Add Material Type" at bounding box center [607, 344] width 56 height 8
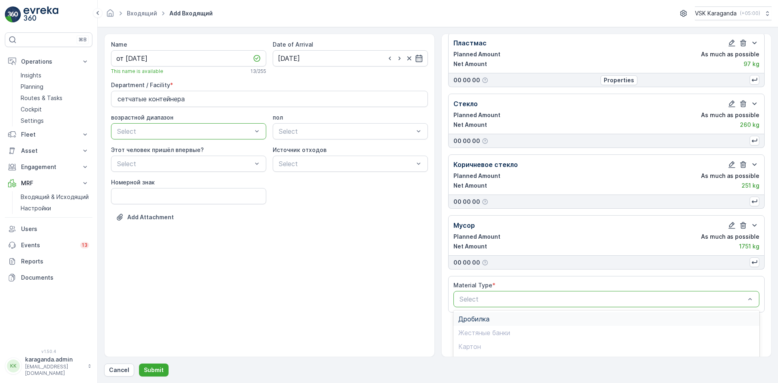
scroll to position [403, 0]
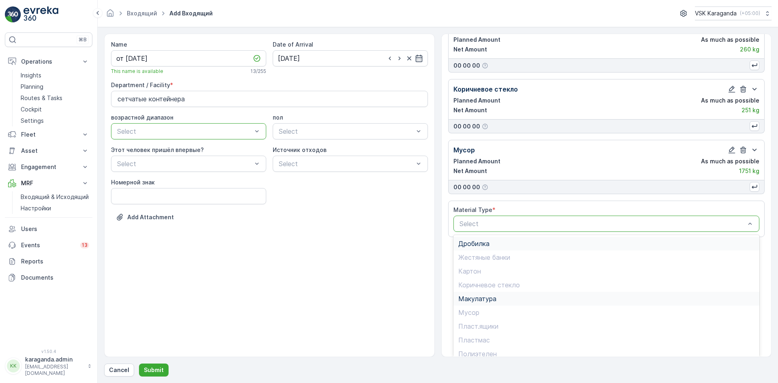
click at [476, 246] on span "Дробилка" at bounding box center [474, 243] width 31 height 7
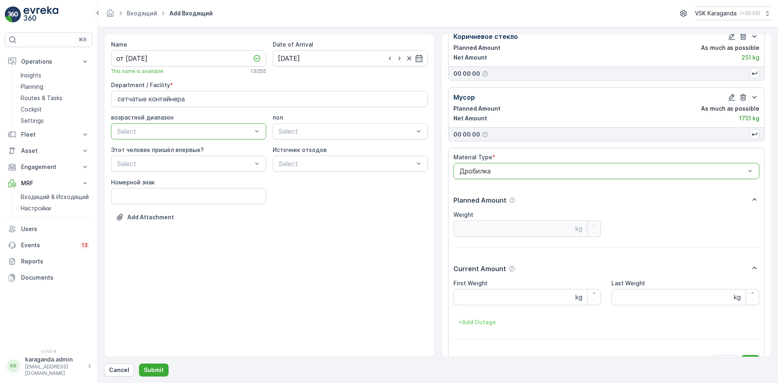
scroll to position [476, 0]
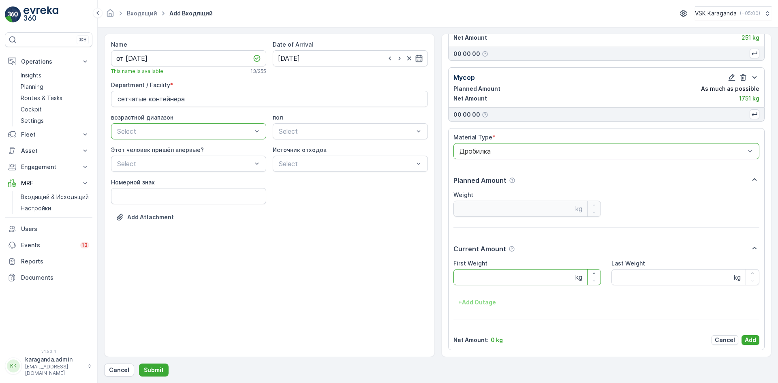
drag, startPoint x: 480, startPoint y: 276, endPoint x: 484, endPoint y: 276, distance: 4.1
click at [481, 276] on Weight "First Weight" at bounding box center [528, 277] width 148 height 16
type Weight "300"
click at [750, 339] on p "Add" at bounding box center [750, 340] width 11 height 8
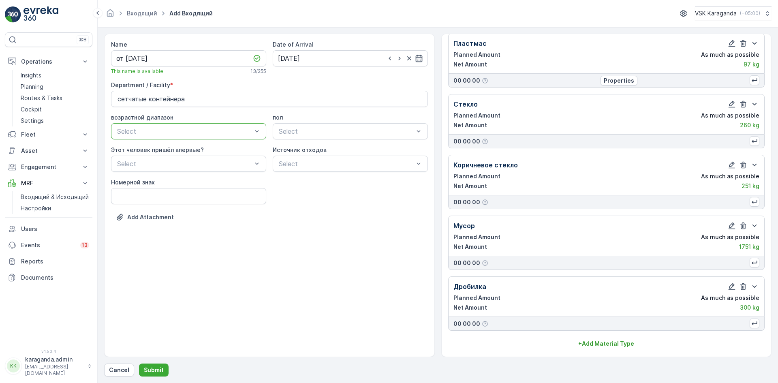
scroll to position [328, 0]
click at [154, 368] on p "Submit" at bounding box center [154, 370] width 20 height 8
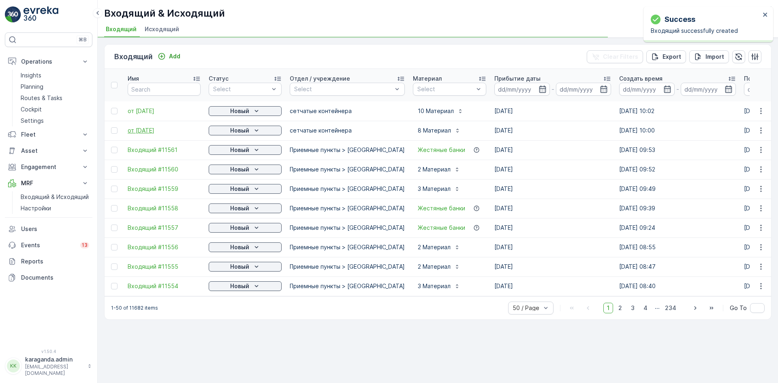
click at [144, 129] on span "от [DATE]" at bounding box center [164, 130] width 73 height 8
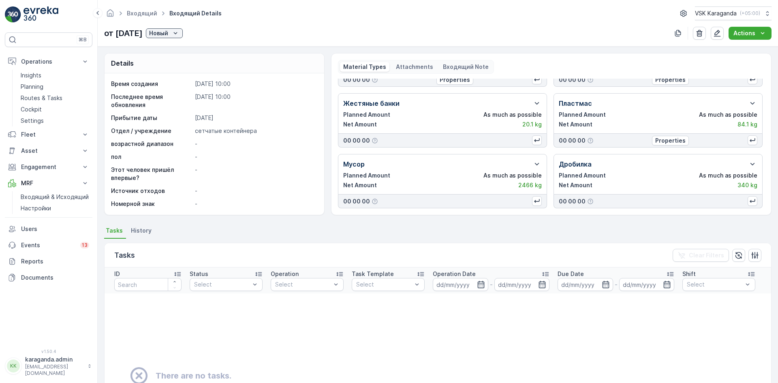
scroll to position [73, 0]
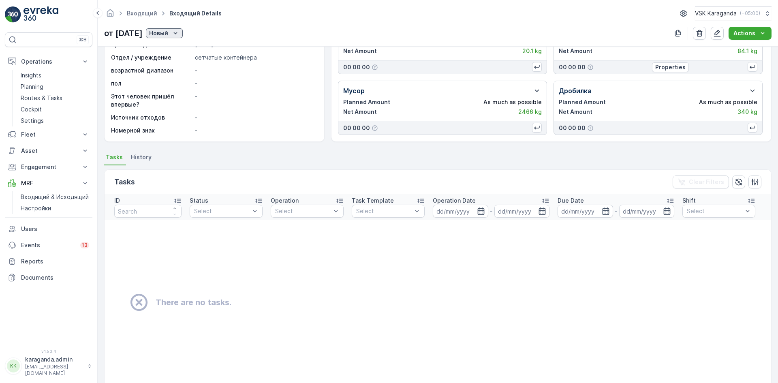
click at [168, 32] on p "Новый" at bounding box center [158, 33] width 19 height 8
click at [177, 61] on div "подтвердить" at bounding box center [187, 56] width 44 height 11
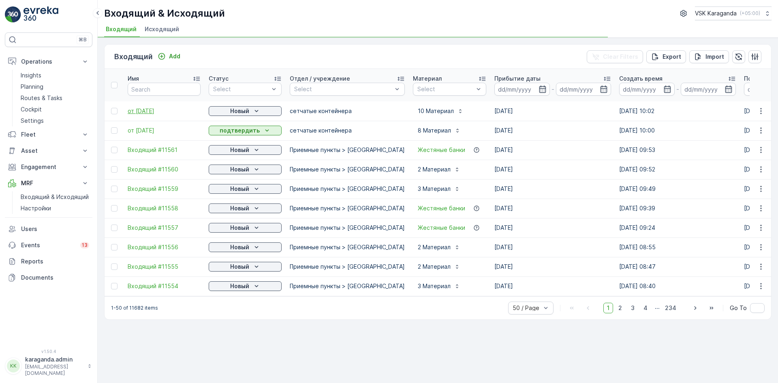
click at [150, 113] on span "от [DATE]" at bounding box center [164, 111] width 73 height 8
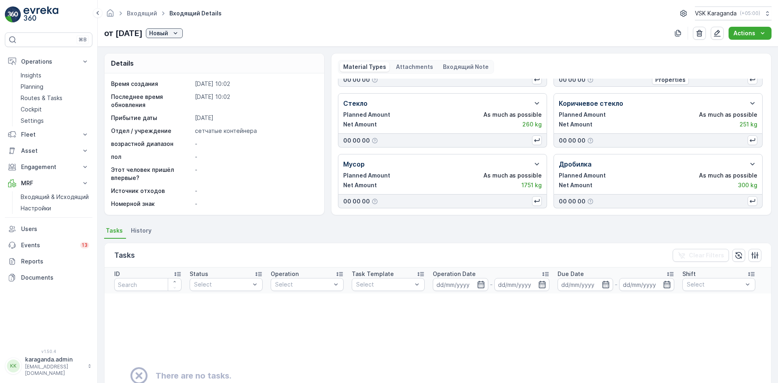
scroll to position [114, 0]
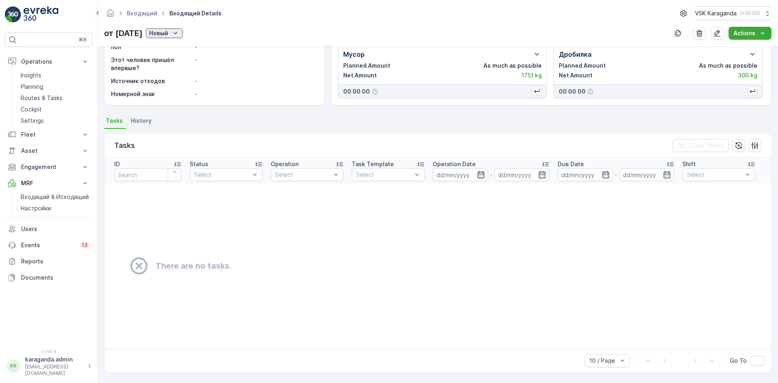
click at [180, 34] on icon "Новый" at bounding box center [175, 33] width 8 height 8
click at [188, 54] on span "подтвердить" at bounding box center [186, 57] width 37 height 8
